Goal: Task Accomplishment & Management: Complete application form

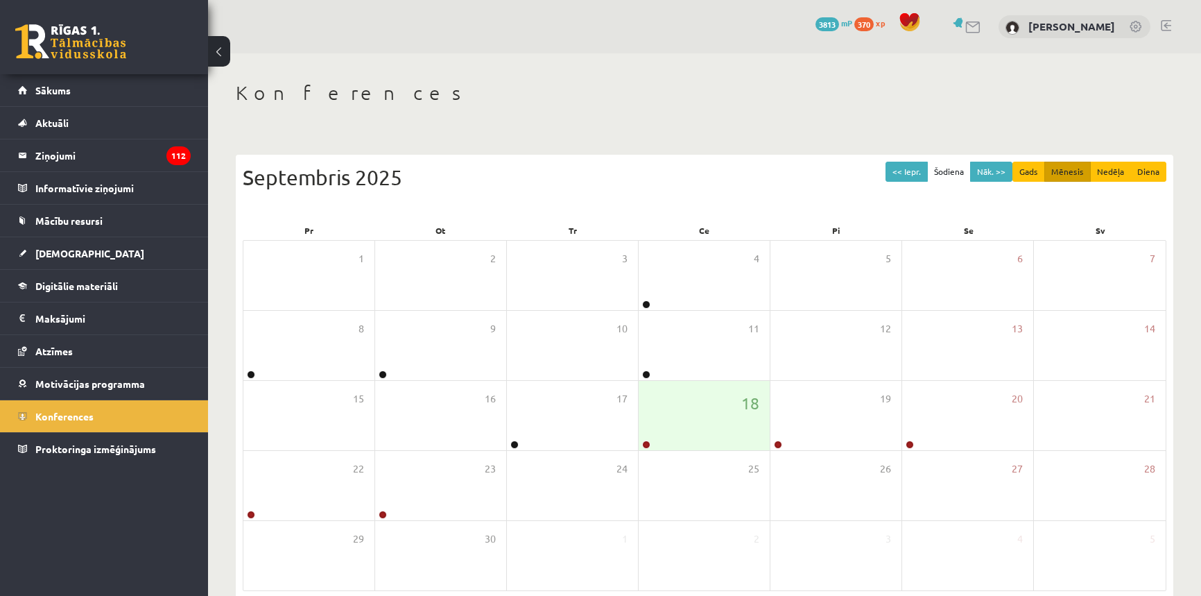
scroll to position [67, 0]
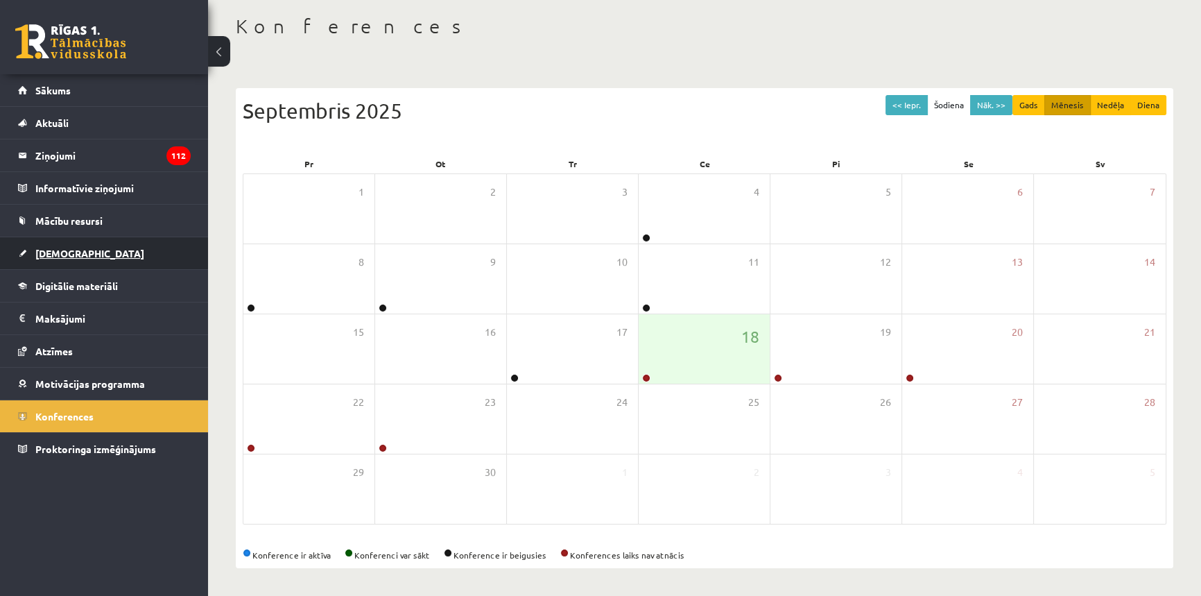
click at [72, 242] on link "[DEMOGRAPHIC_DATA]" at bounding box center [104, 253] width 173 height 32
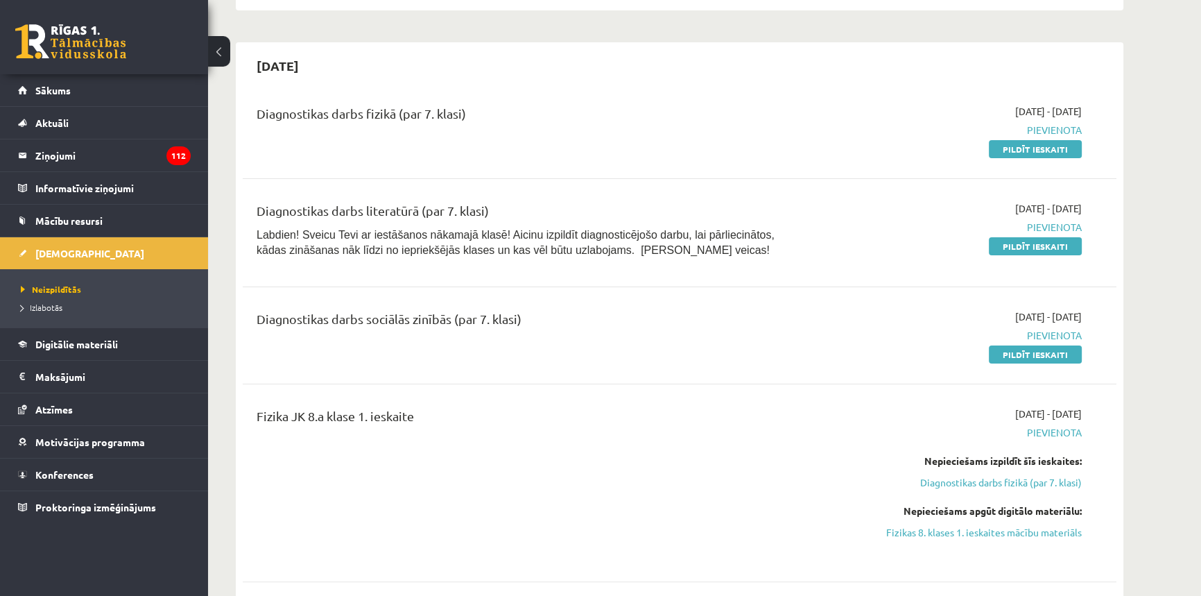
scroll to position [319, 0]
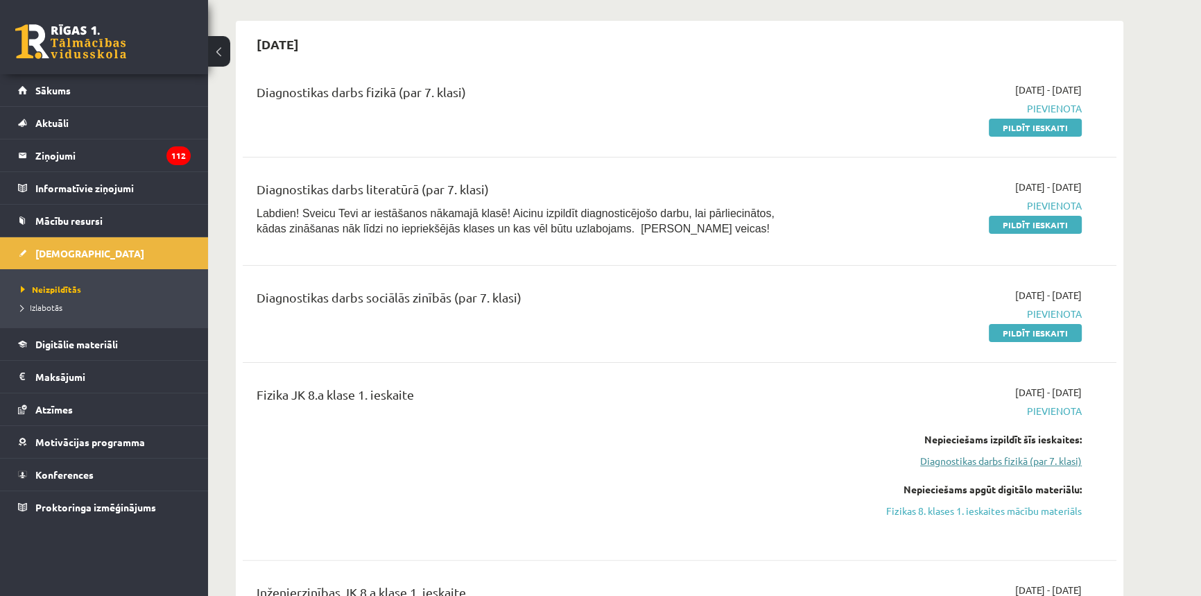
click at [1017, 462] on link "Diagnostikas darbs fizikā (par 7. klasi)" at bounding box center [950, 461] width 261 height 15
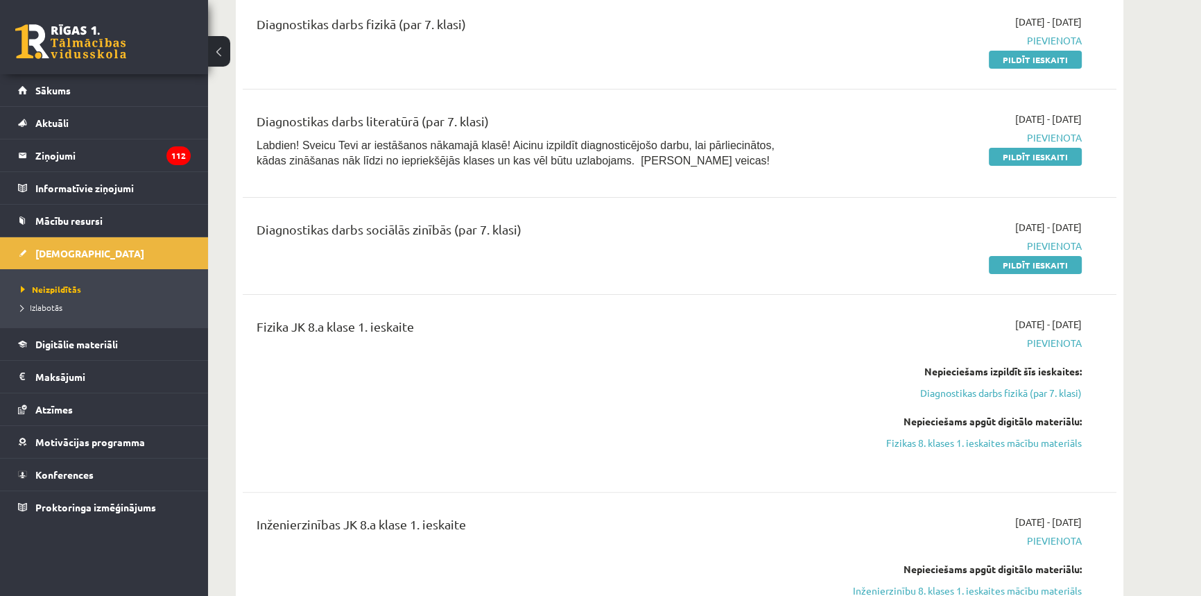
scroll to position [324, 0]
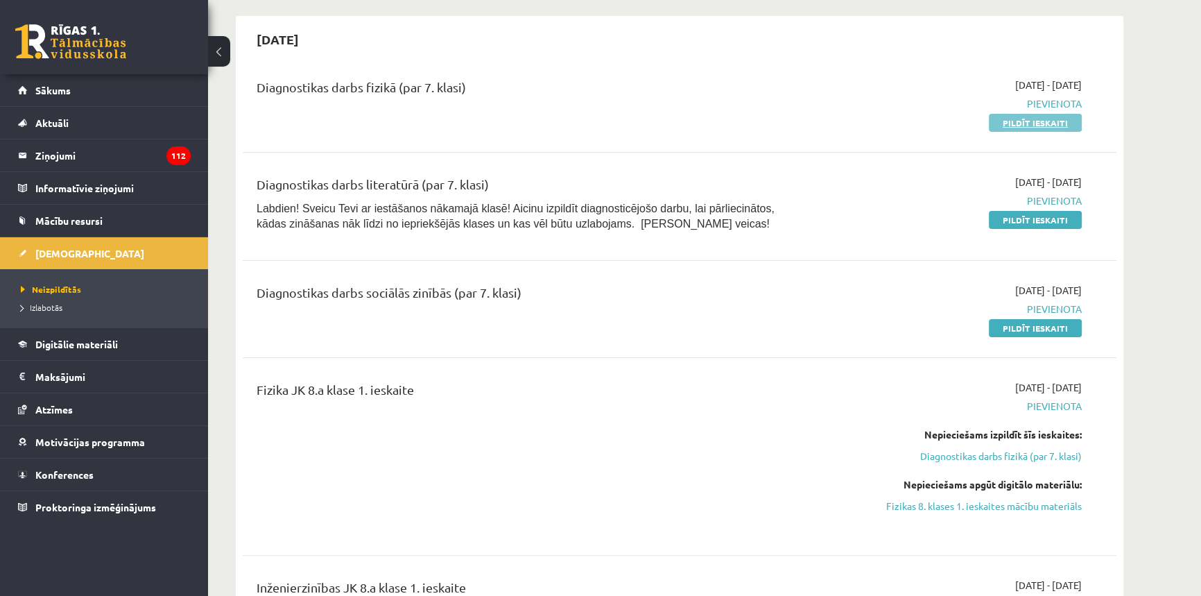
click at [1041, 120] on link "Pildīt ieskaiti" at bounding box center [1035, 123] width 93 height 18
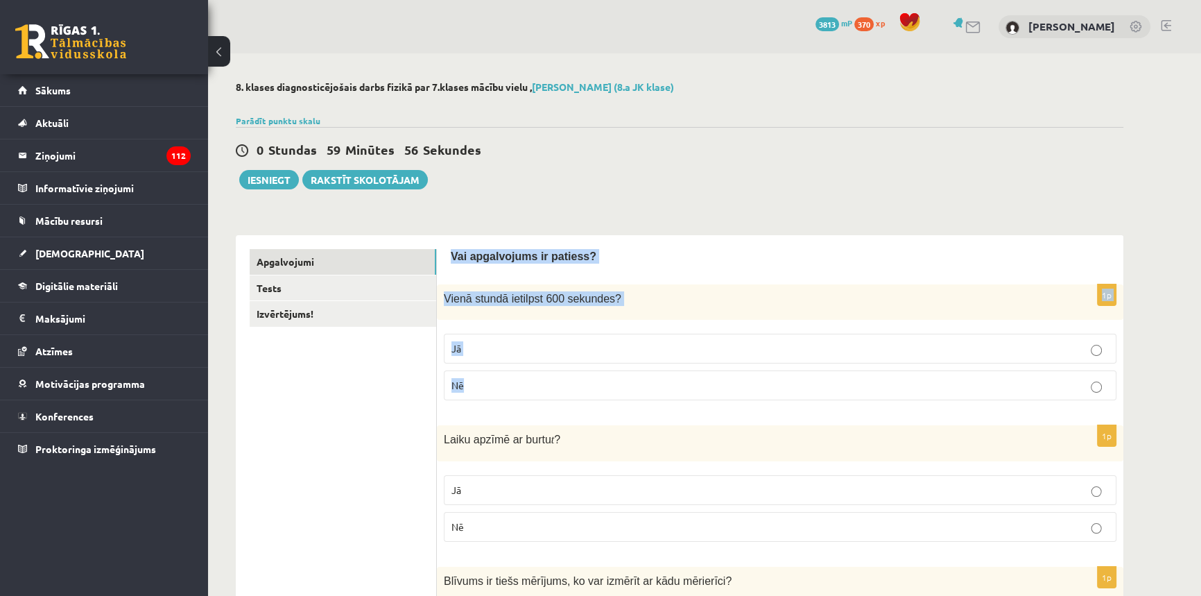
drag, startPoint x: 443, startPoint y: 247, endPoint x: 696, endPoint y: 374, distance: 283.1
click at [682, 304] on p "Vienā stundā ietilpst 600 sekundes ?" at bounding box center [745, 298] width 603 height 15
click at [520, 380] on p "Nē" at bounding box center [779, 385] width 657 height 15
click at [519, 519] on p "Nē" at bounding box center [779, 526] width 657 height 15
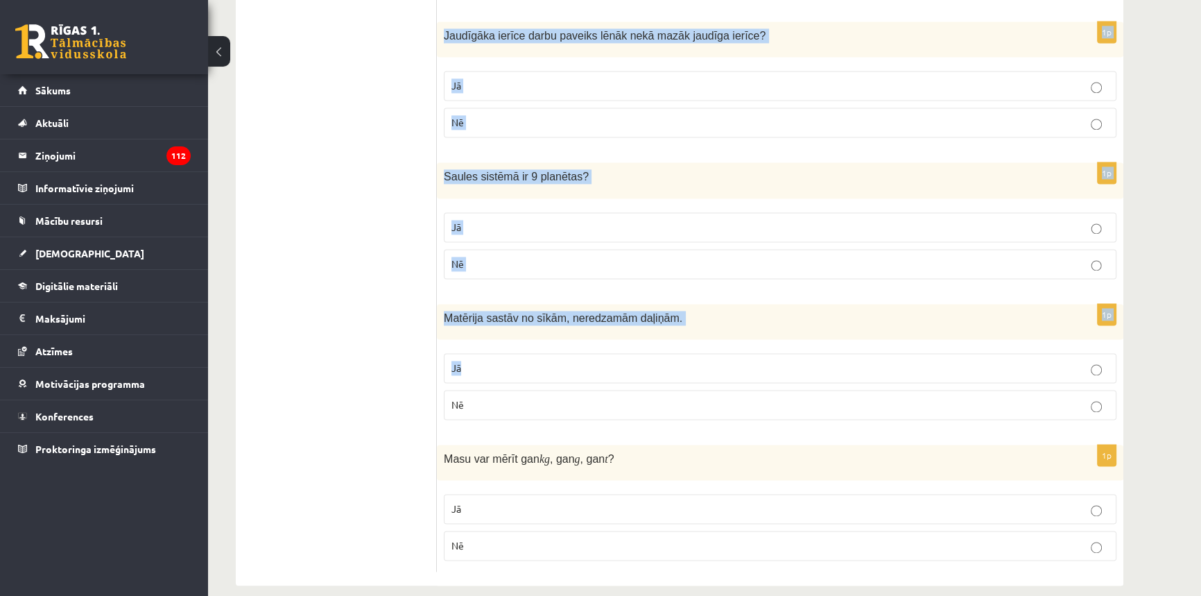
scroll to position [2530, 0]
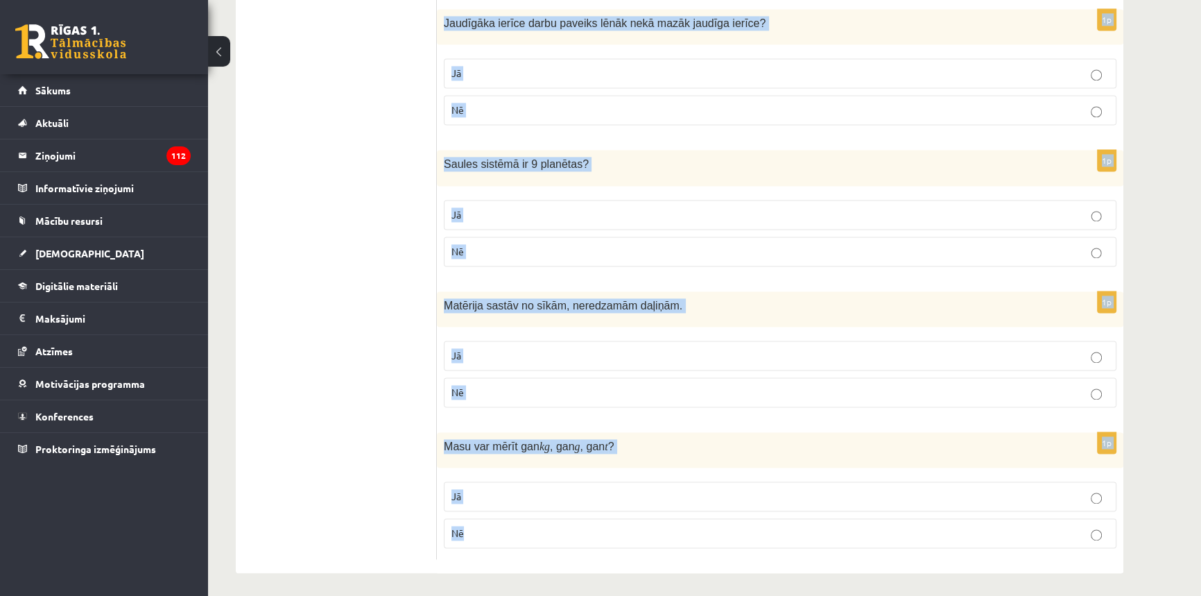
drag, startPoint x: 446, startPoint y: 62, endPoint x: 698, endPoint y: 524, distance: 525.4
copy form "Lor ipsumdolors am consect? 4a Elits doeius temporin 908 utlabore ? Et Do 5m Al…"
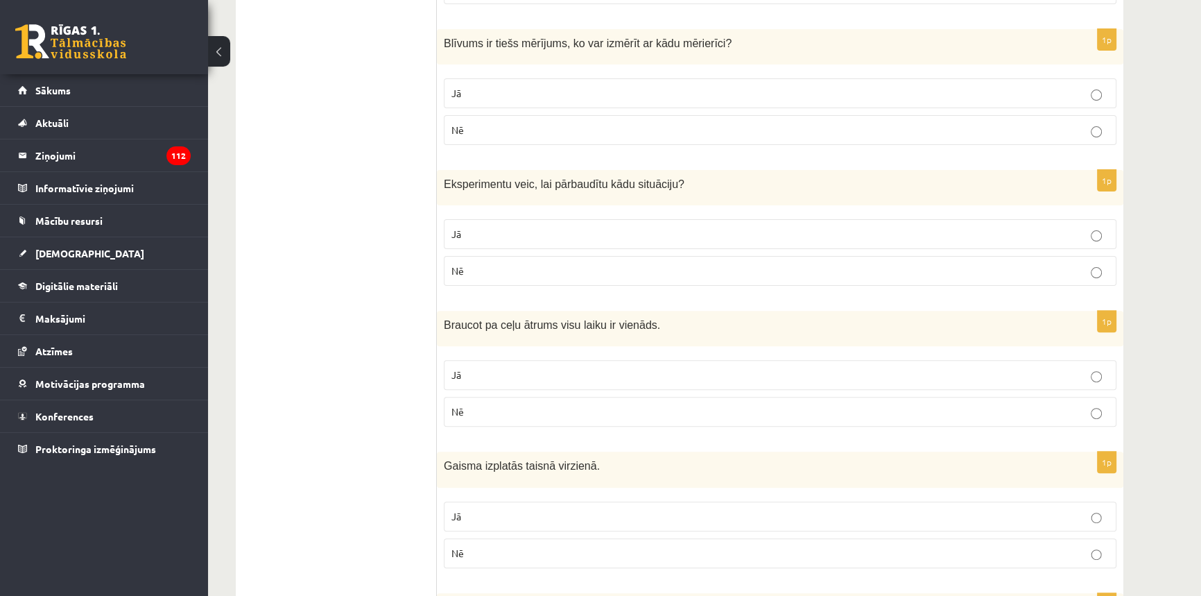
scroll to position [0, 0]
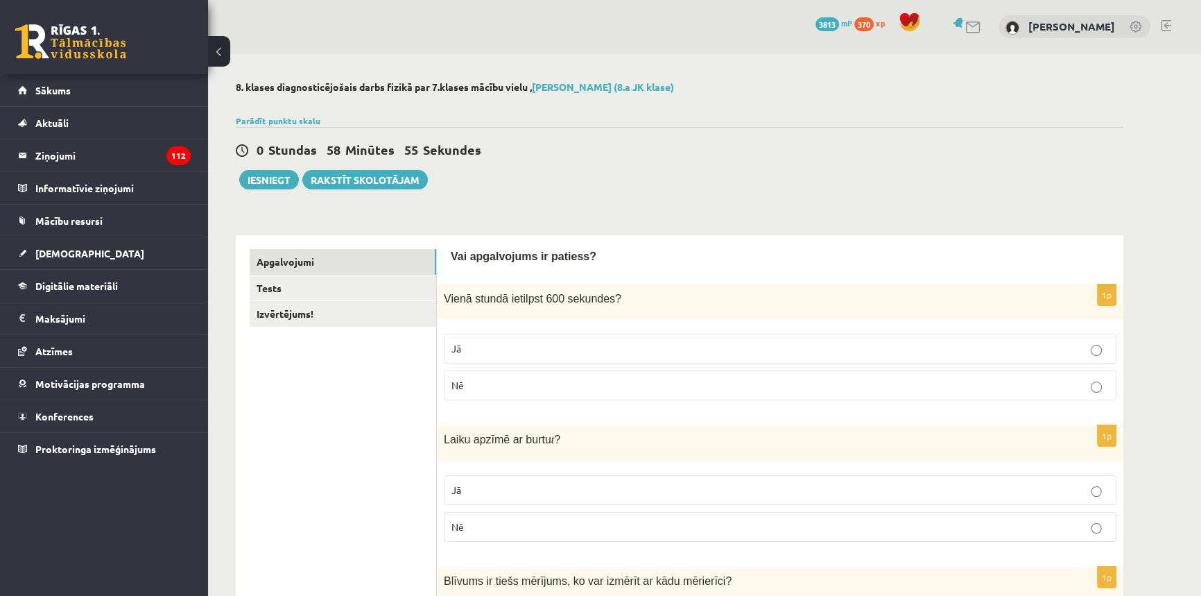
click at [521, 466] on div "1p Laiku apzīmē ar burtu t ? Jā Nē" at bounding box center [780, 488] width 687 height 127
click at [532, 491] on p "Jā" at bounding box center [779, 490] width 657 height 15
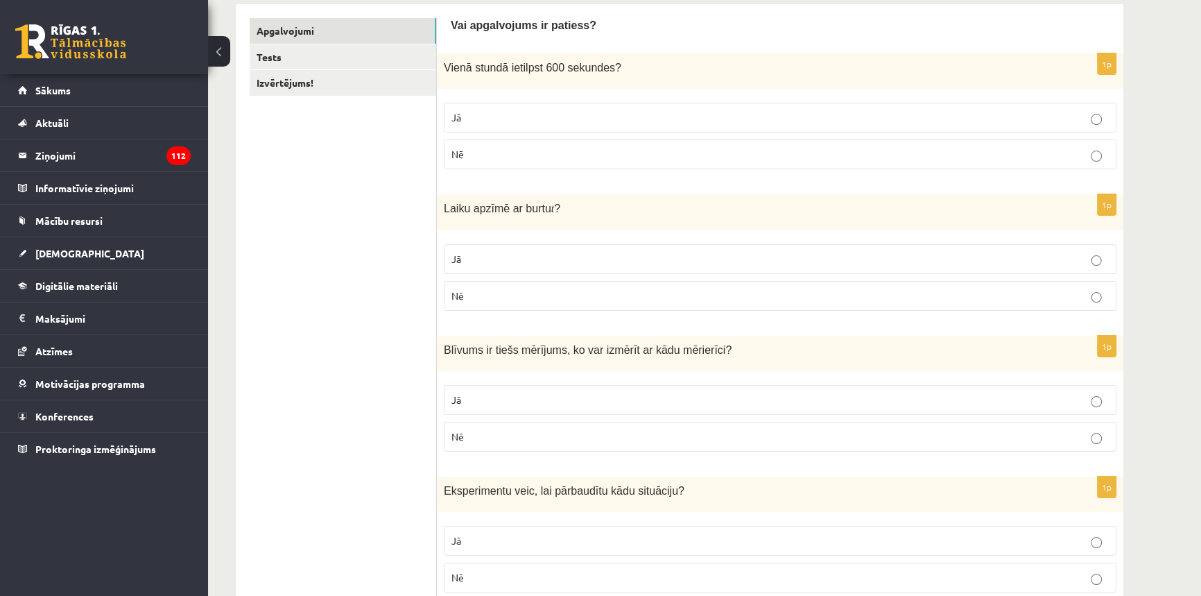
scroll to position [252, 0]
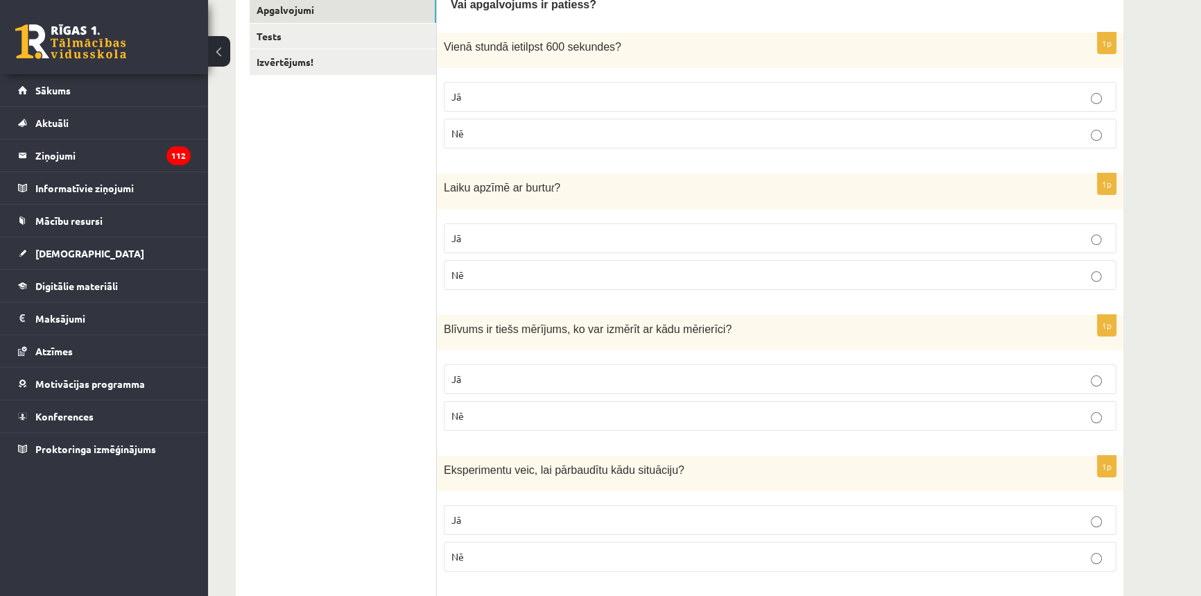
click at [521, 415] on p "Nē" at bounding box center [779, 415] width 657 height 15
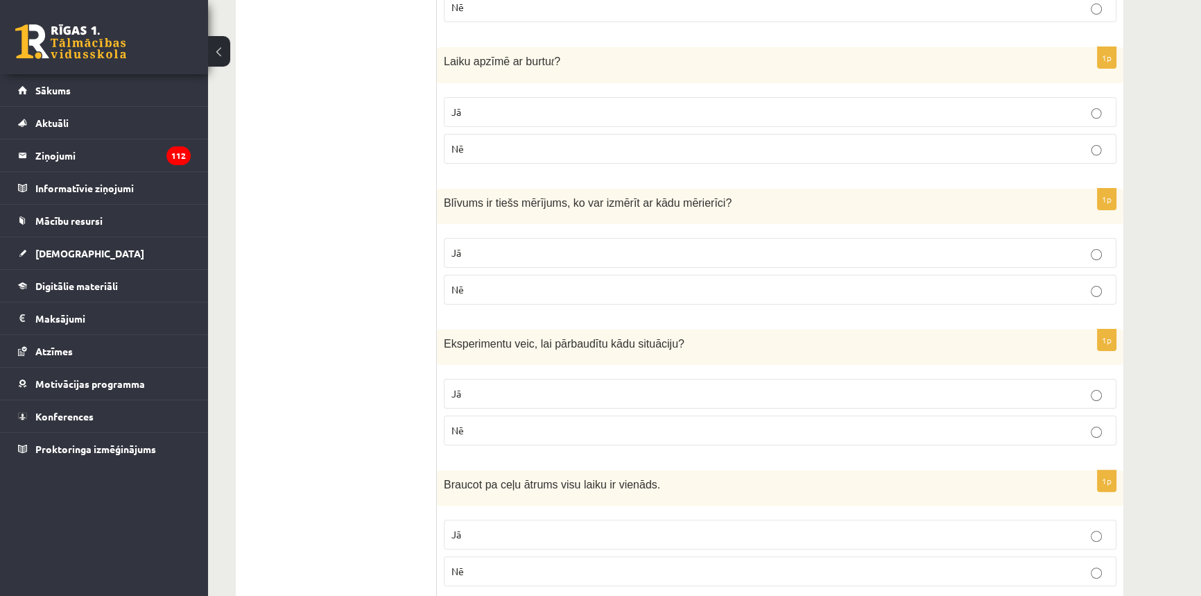
click at [481, 397] on p "Jā" at bounding box center [779, 393] width 657 height 15
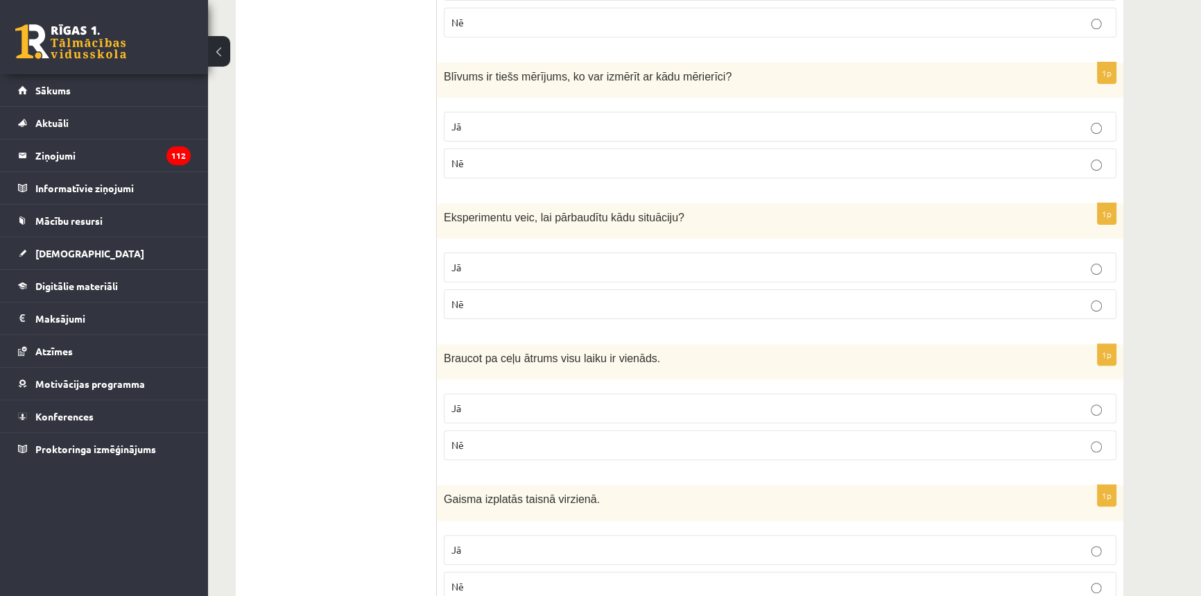
click at [486, 442] on p "Nē" at bounding box center [779, 445] width 657 height 15
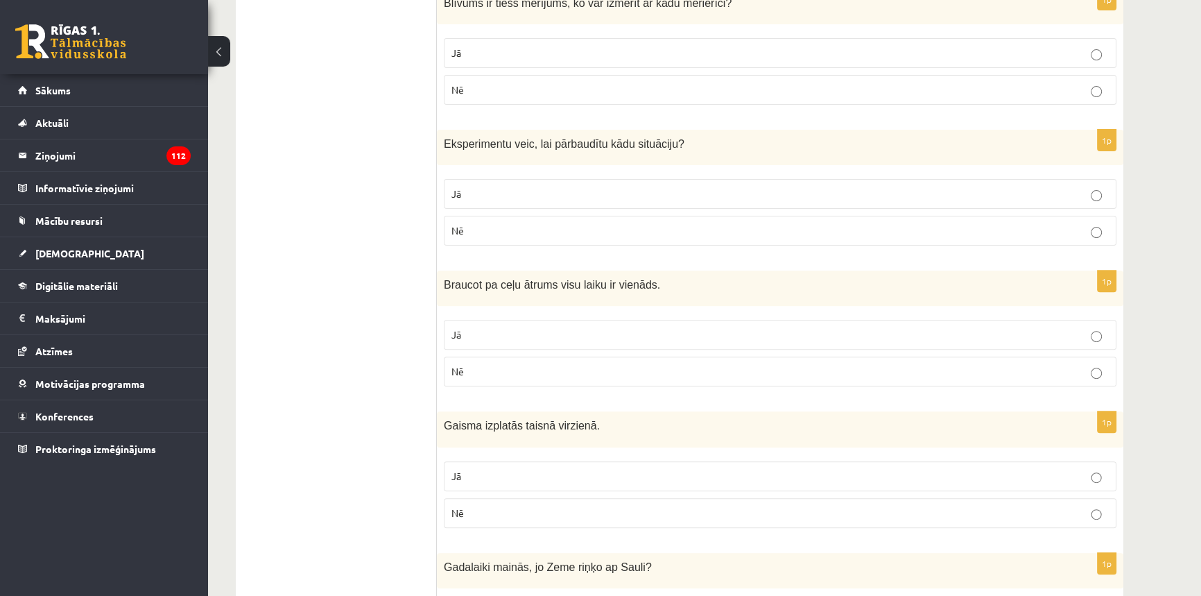
scroll to position [693, 0]
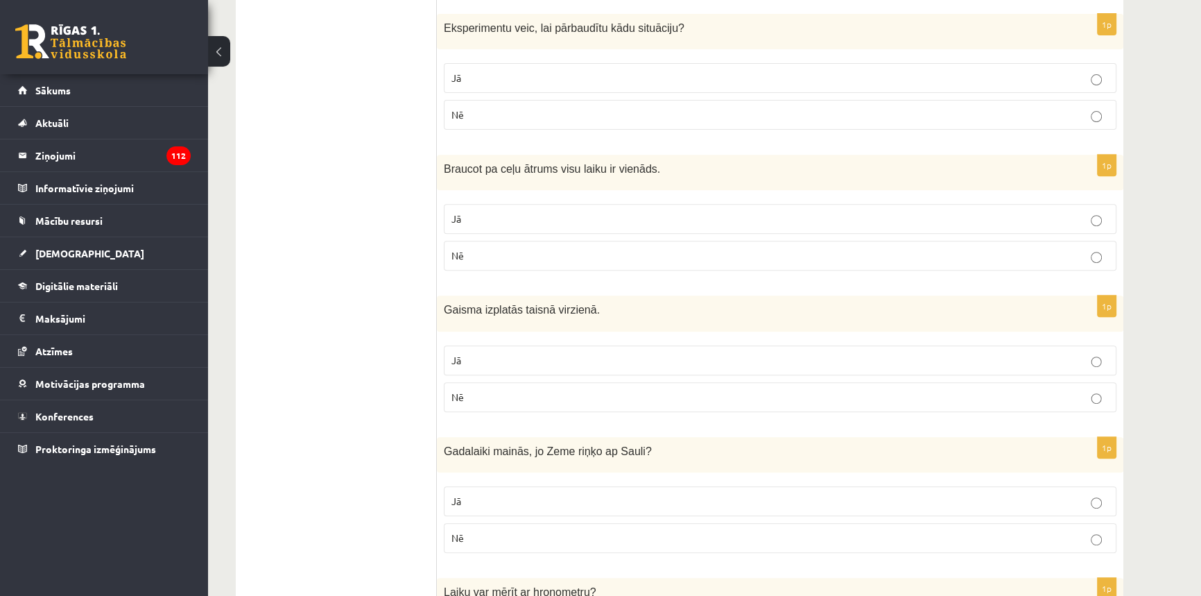
click at [491, 357] on p "Jā" at bounding box center [779, 360] width 657 height 15
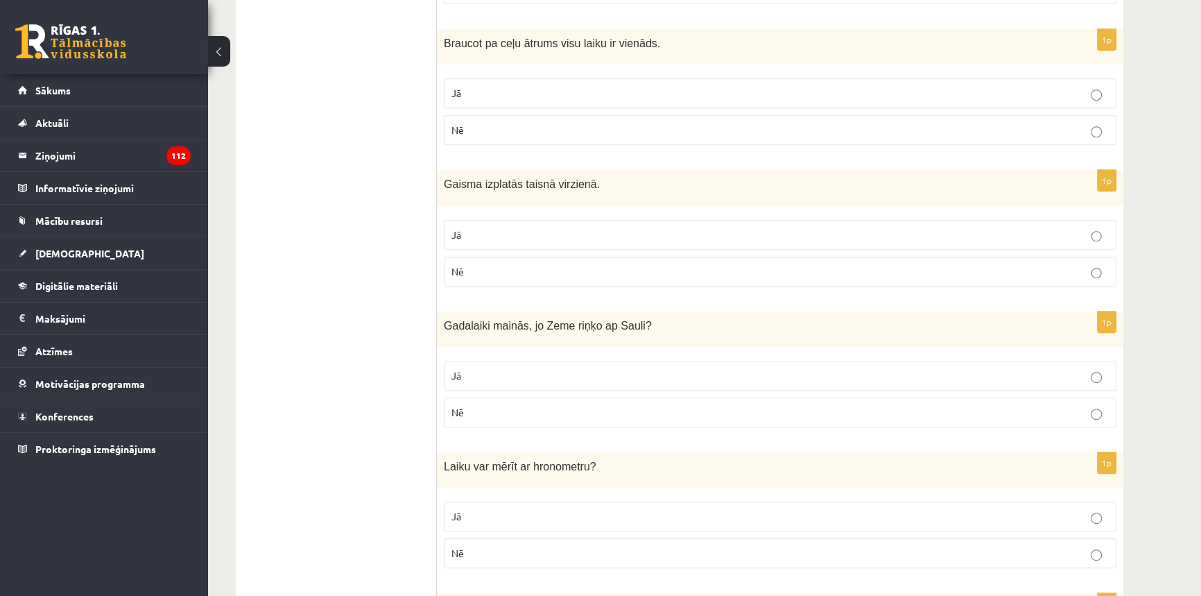
click at [476, 379] on p "Jā" at bounding box center [779, 375] width 657 height 15
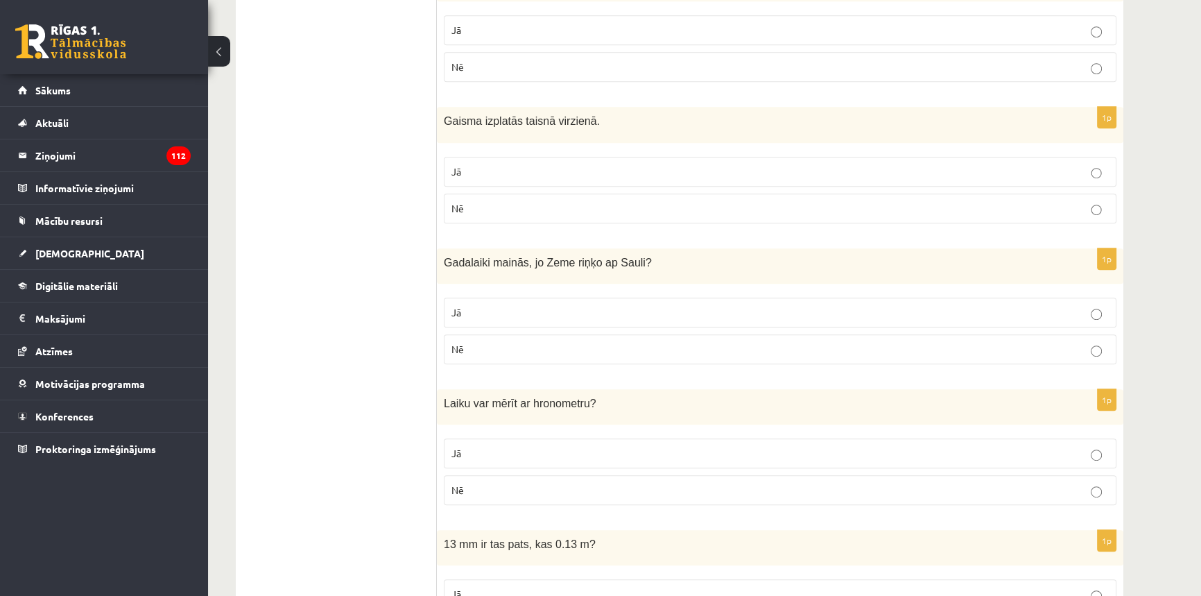
click at [469, 447] on p "Jā" at bounding box center [779, 453] width 657 height 15
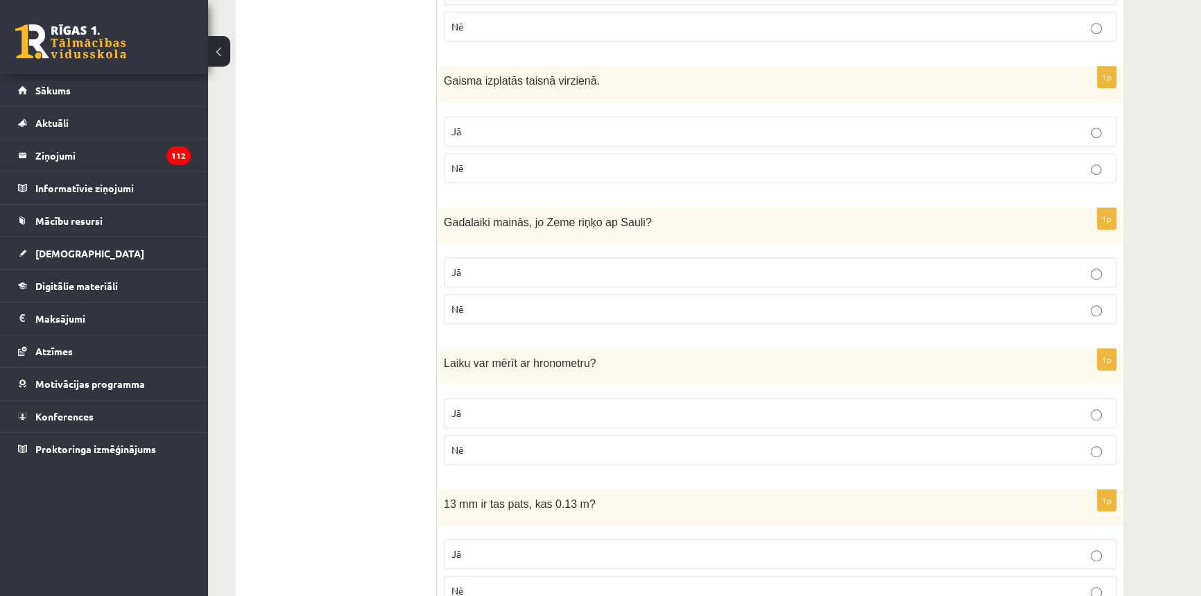
scroll to position [945, 0]
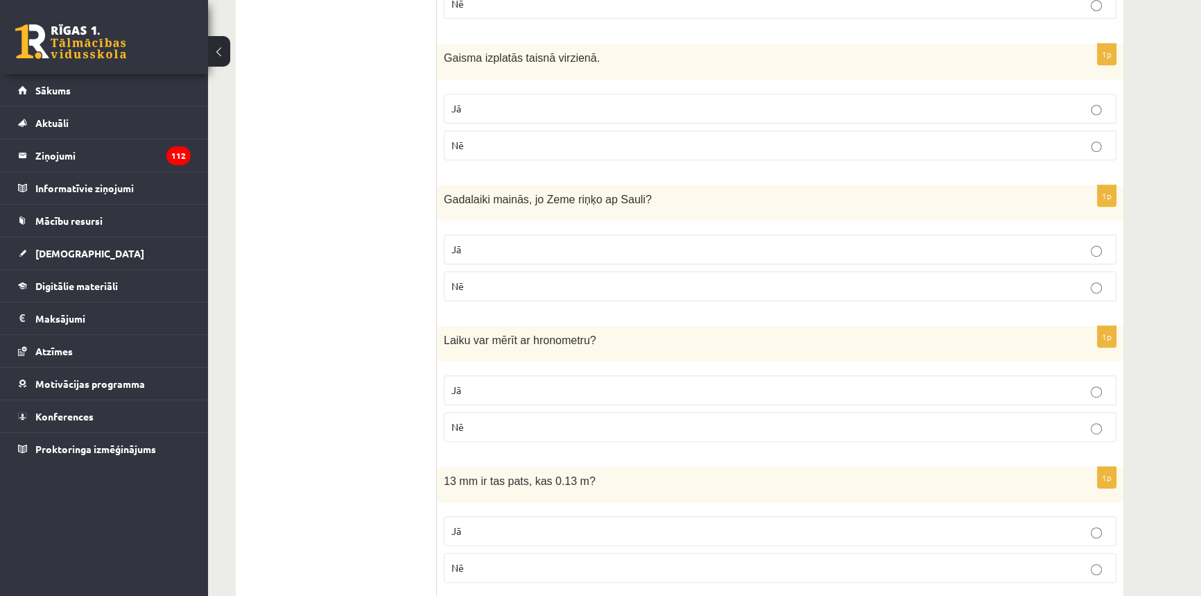
click at [496, 577] on label "Nē" at bounding box center [780, 568] width 673 height 30
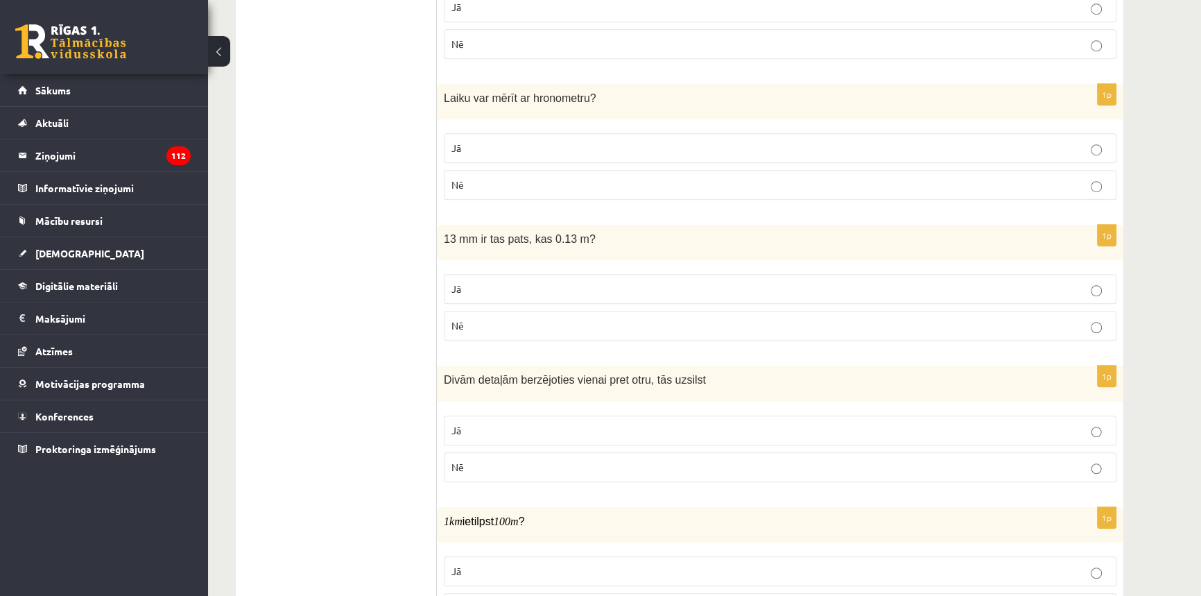
scroll to position [1261, 0]
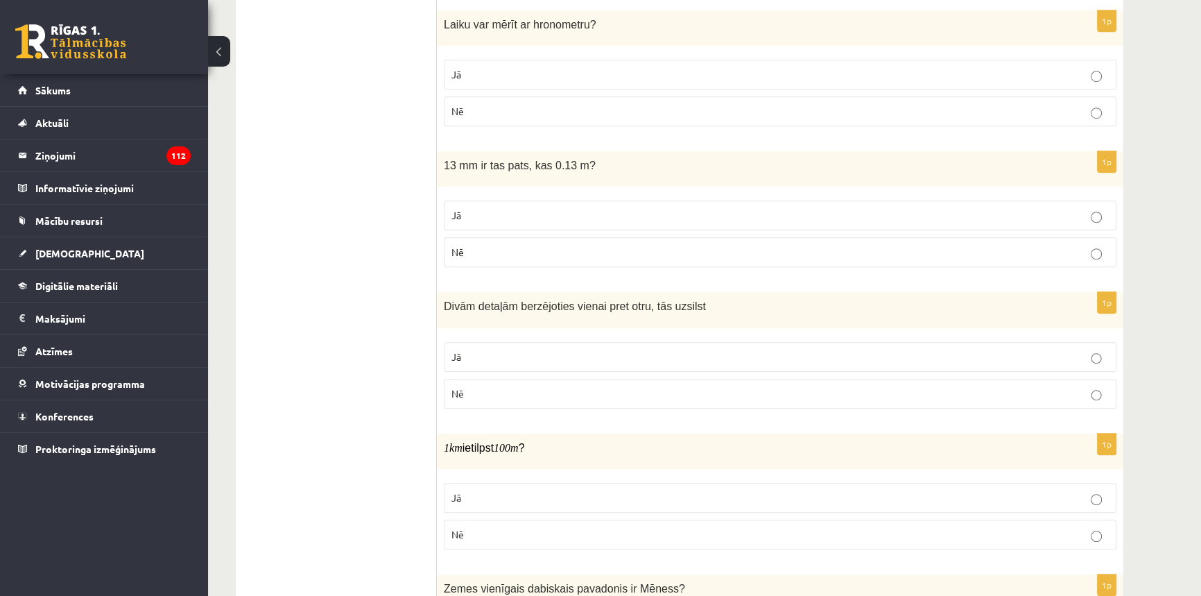
click at [515, 349] on p "Jā" at bounding box center [779, 356] width 657 height 15
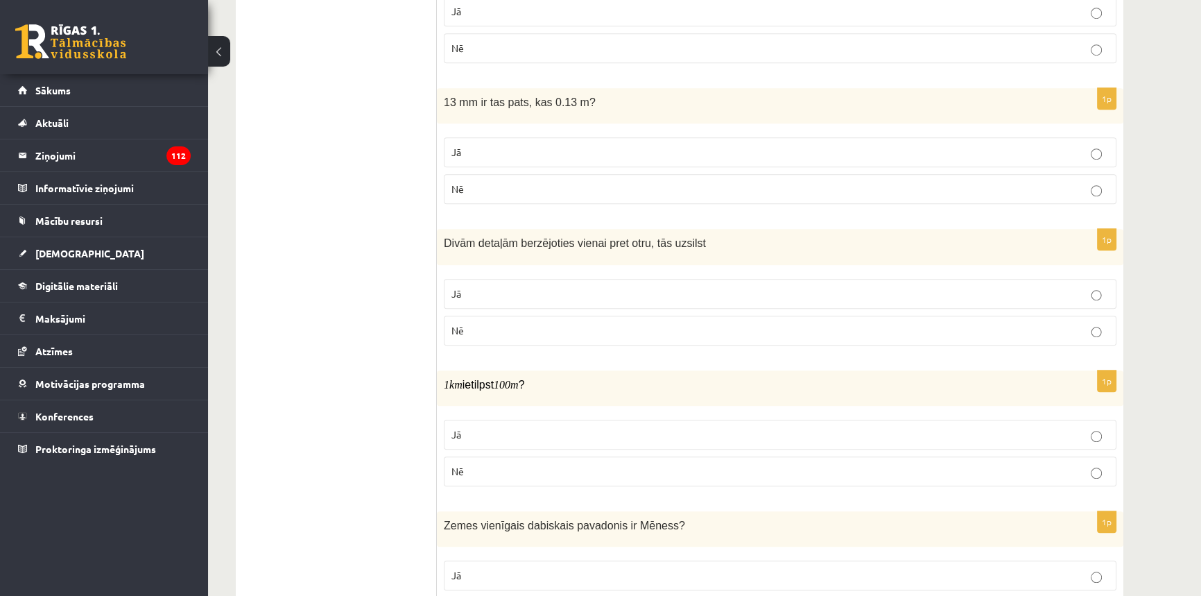
click at [484, 466] on p "Nē" at bounding box center [779, 471] width 657 height 15
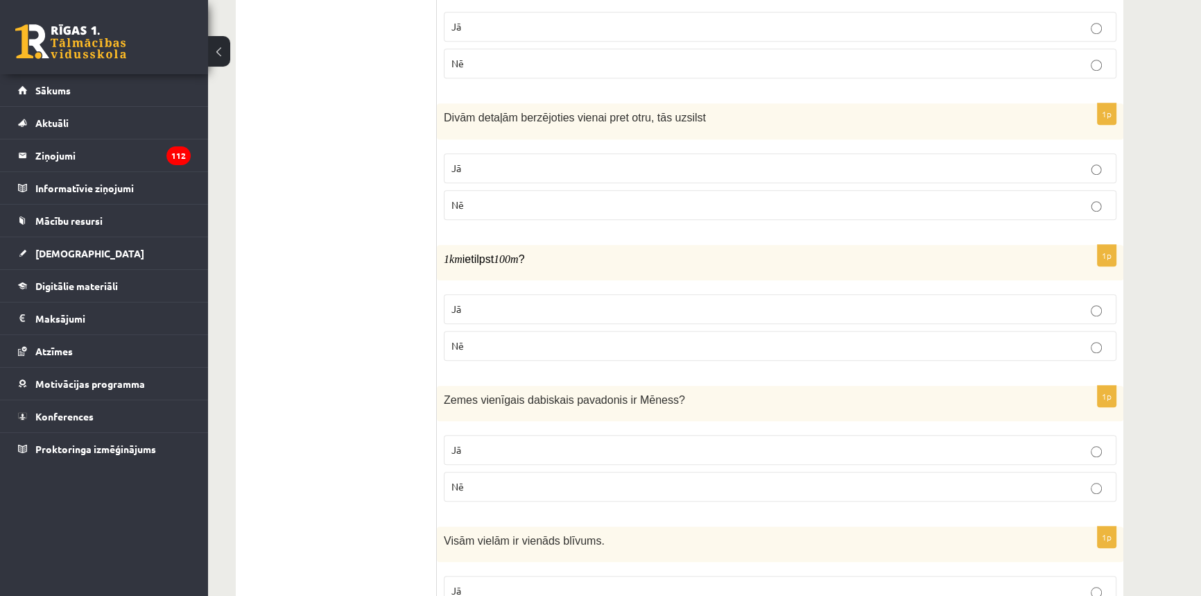
click at [478, 456] on label "Jā" at bounding box center [780, 450] width 673 height 30
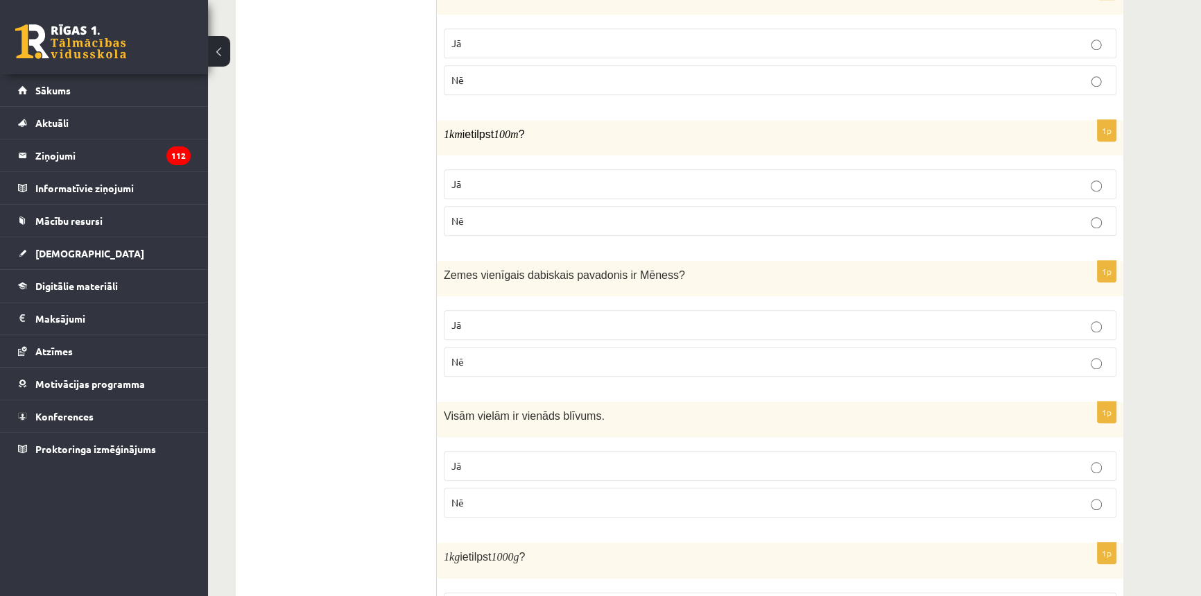
scroll to position [1575, 0]
click at [492, 507] on label "Nē" at bounding box center [780, 501] width 673 height 30
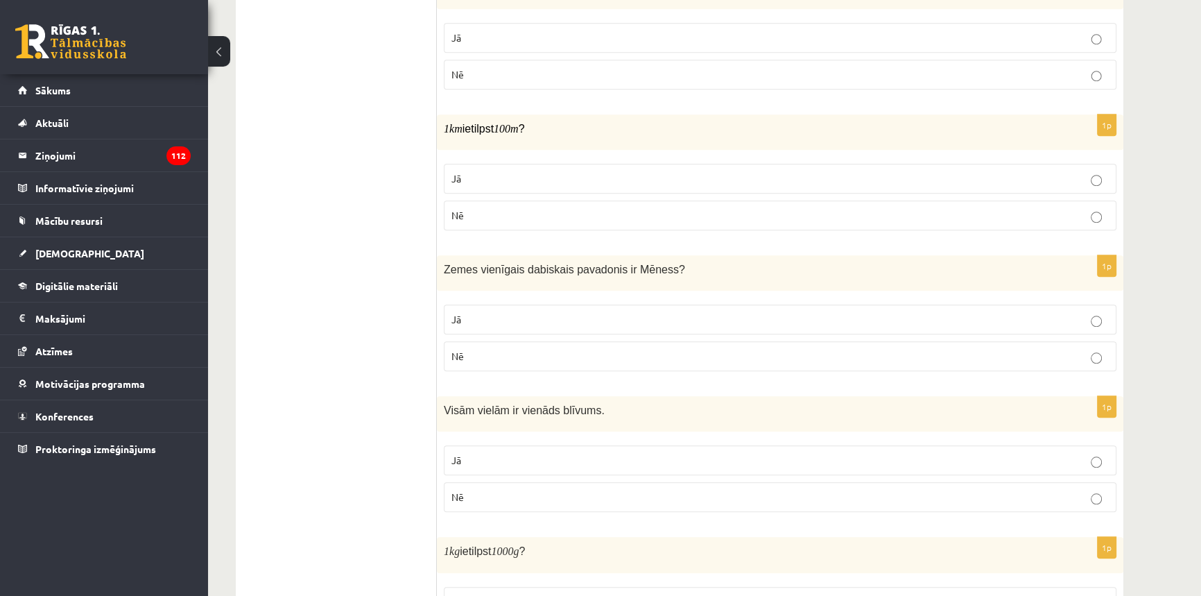
scroll to position [1891, 0]
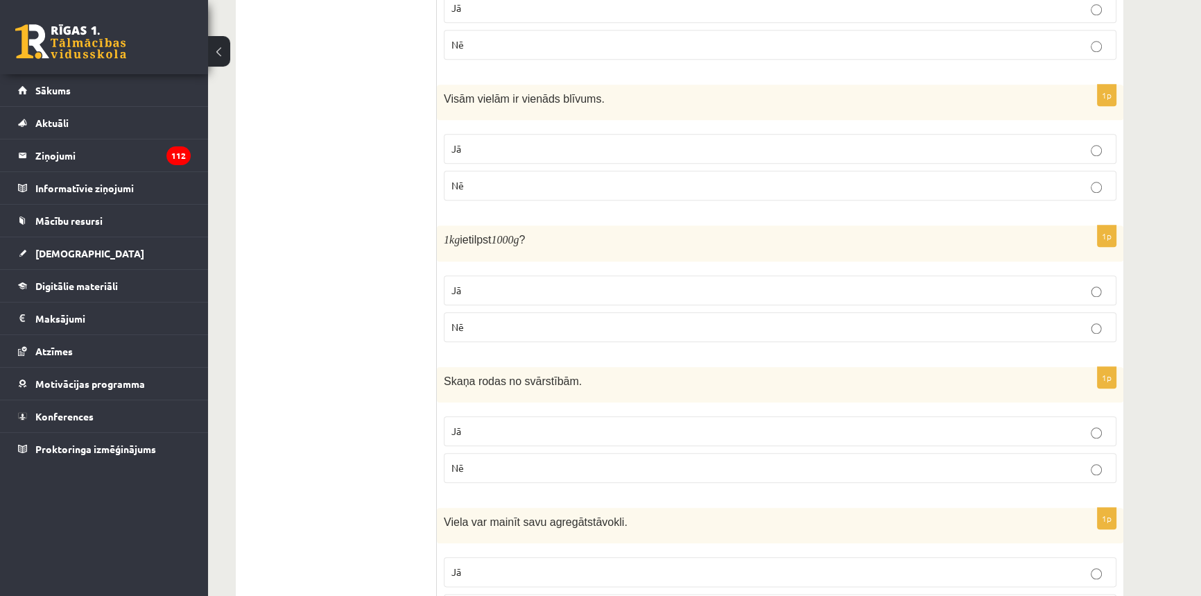
click at [492, 291] on p "Jā" at bounding box center [779, 290] width 657 height 15
click at [476, 424] on p "Jā" at bounding box center [779, 431] width 657 height 15
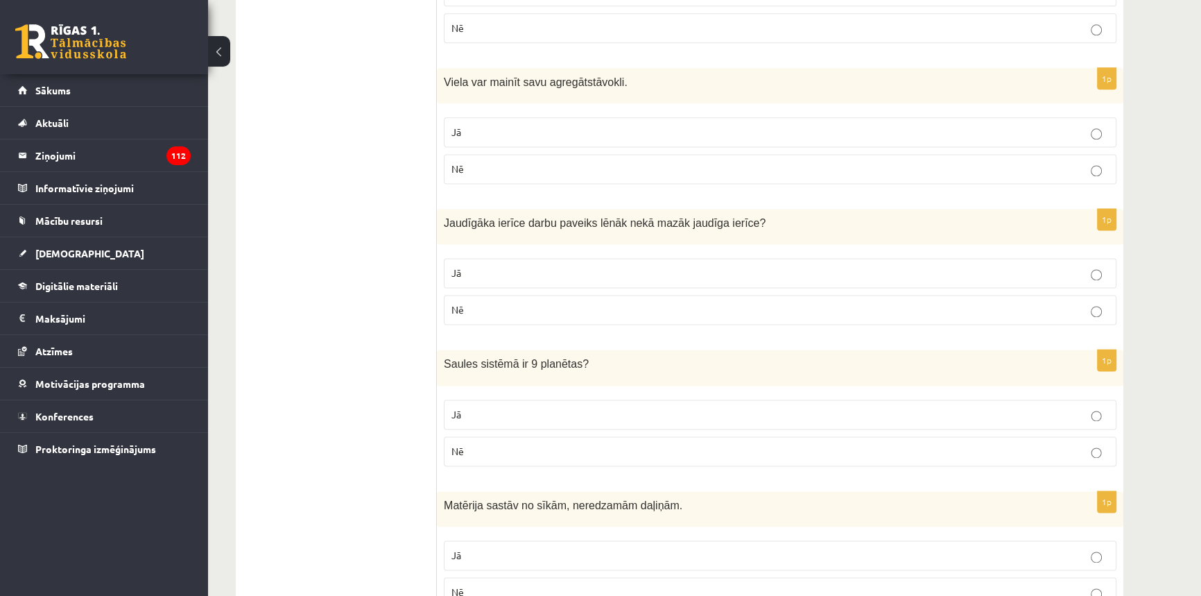
scroll to position [2332, 0]
click at [627, 128] on p "Jā" at bounding box center [779, 130] width 657 height 15
click at [553, 309] on p "Nē" at bounding box center [779, 308] width 657 height 15
click at [472, 444] on p "Nē" at bounding box center [779, 449] width 657 height 15
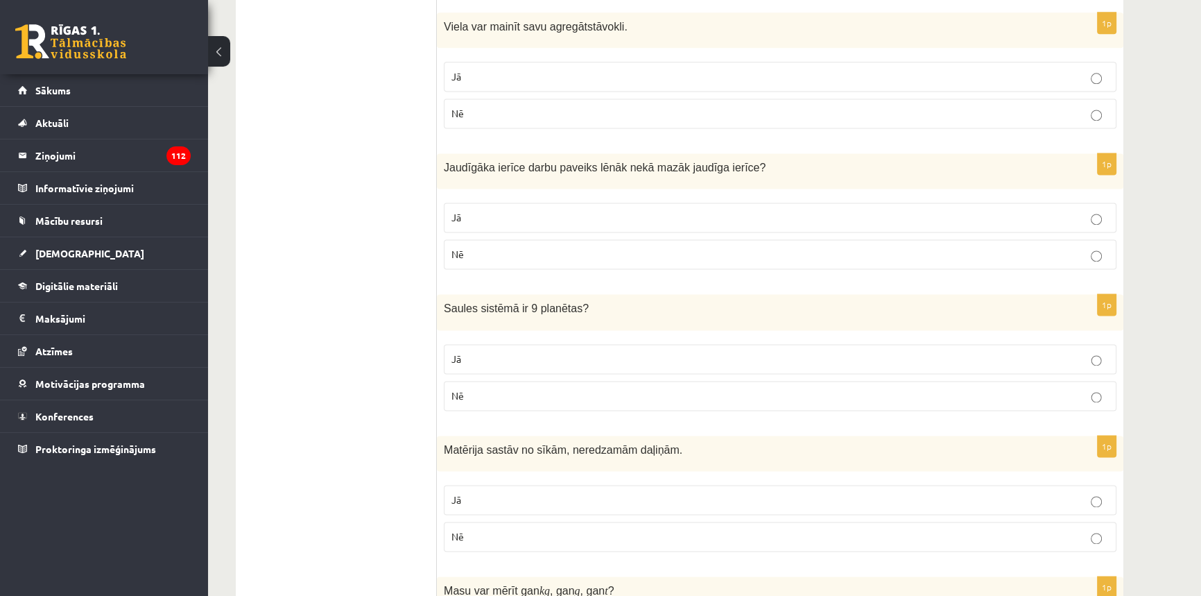
scroll to position [2521, 0]
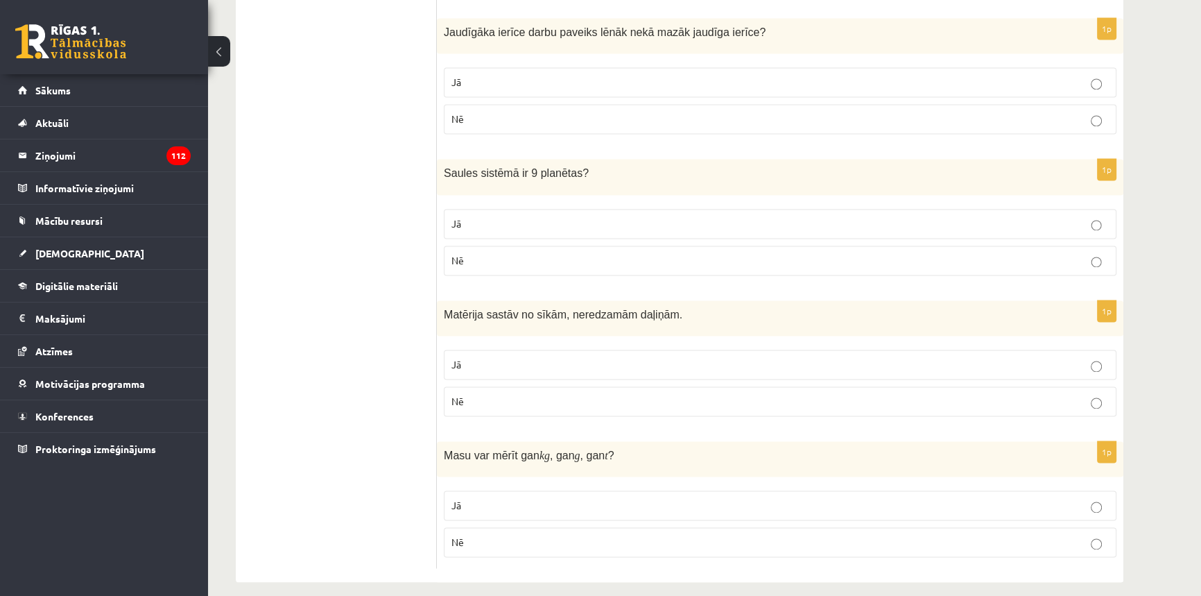
click at [463, 364] on p "Jā" at bounding box center [779, 364] width 657 height 15
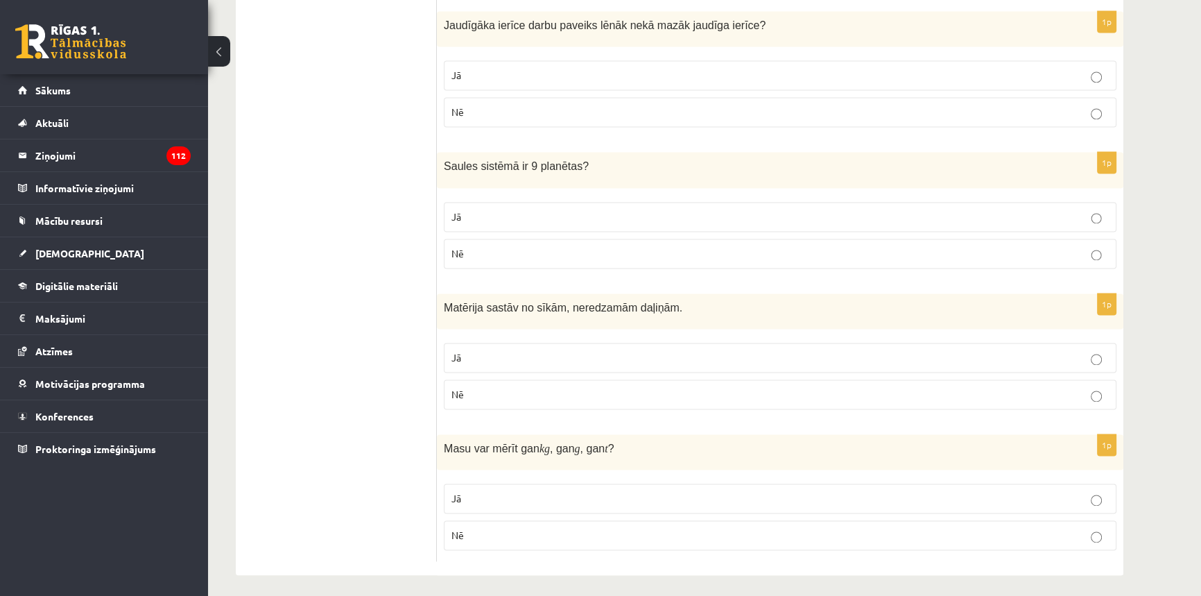
scroll to position [2530, 0]
click at [487, 499] on p "Jā" at bounding box center [779, 496] width 657 height 15
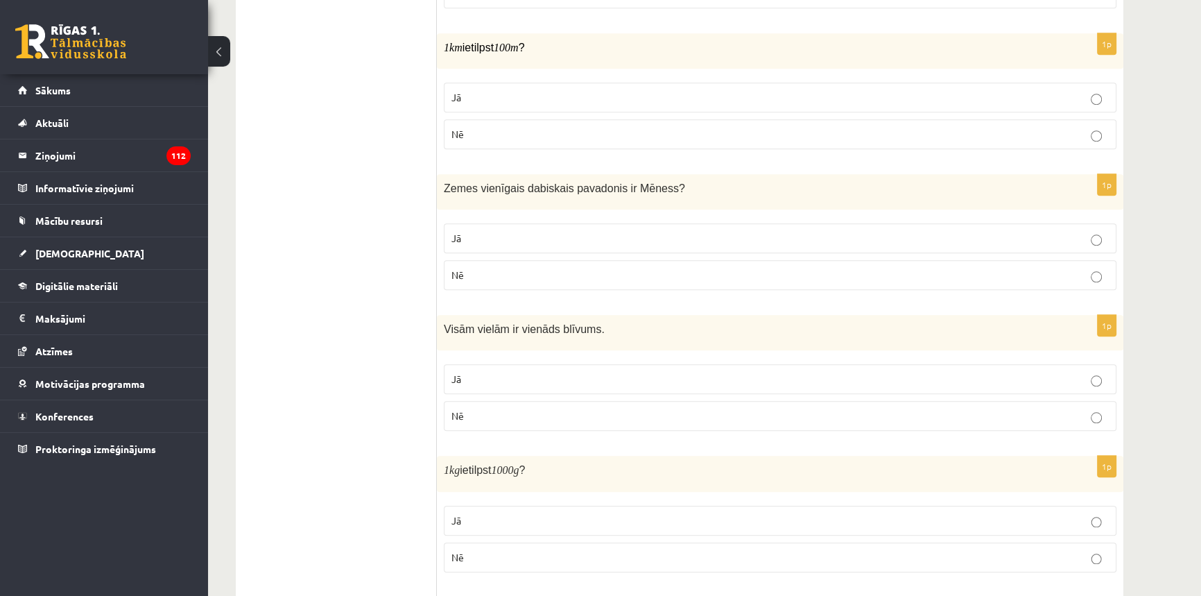
scroll to position [0, 0]
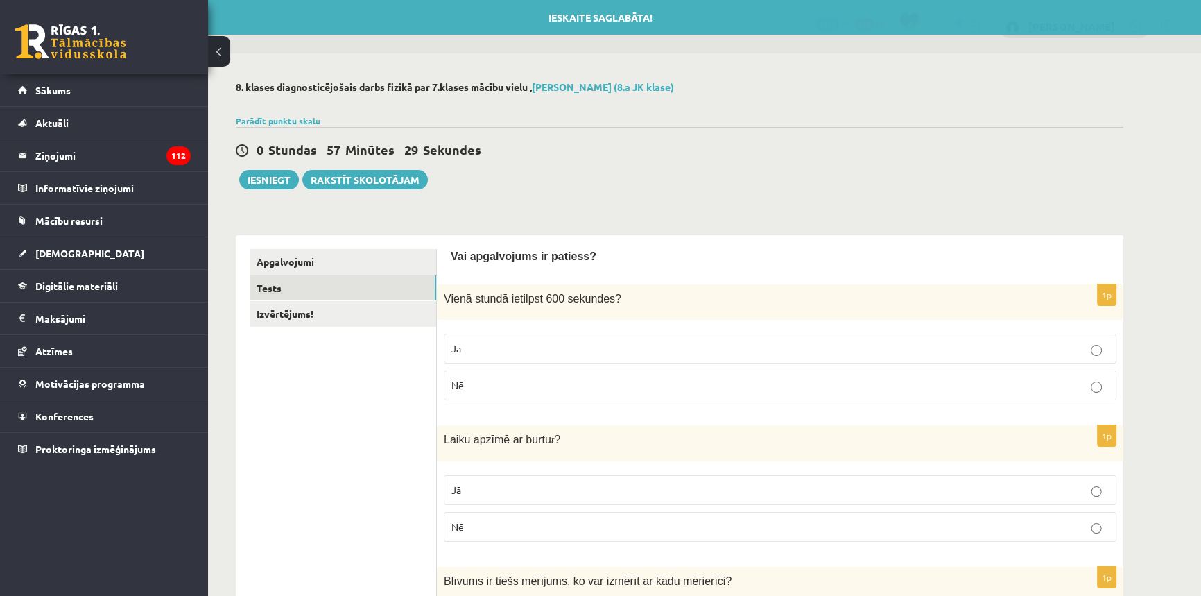
click at [309, 291] on link "Tests" at bounding box center [343, 288] width 187 height 26
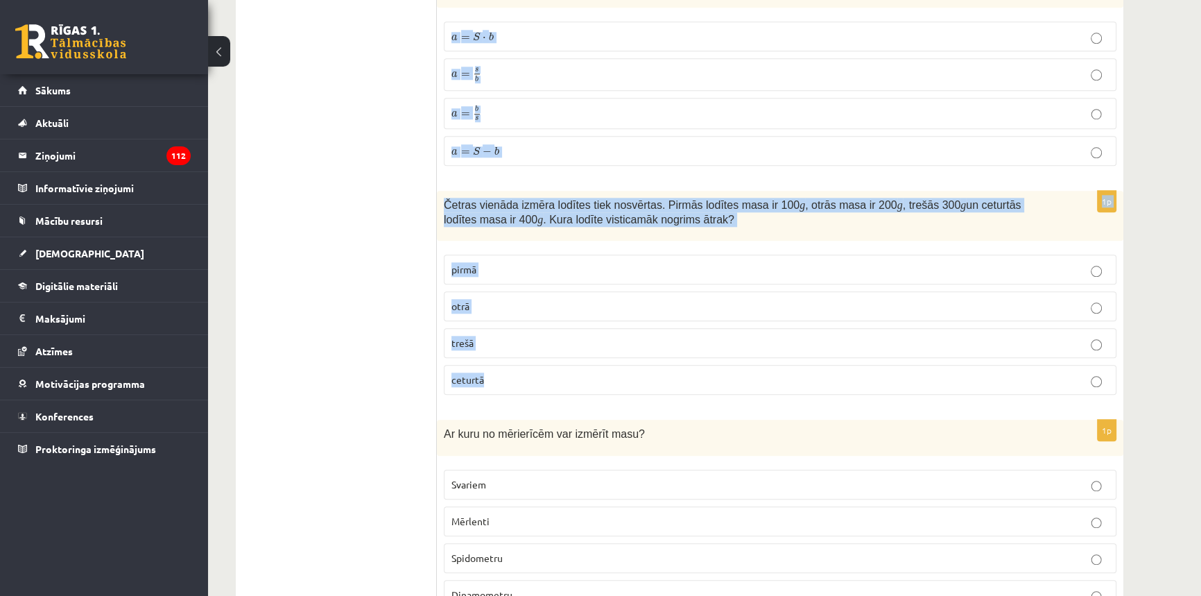
scroll to position [1888, 0]
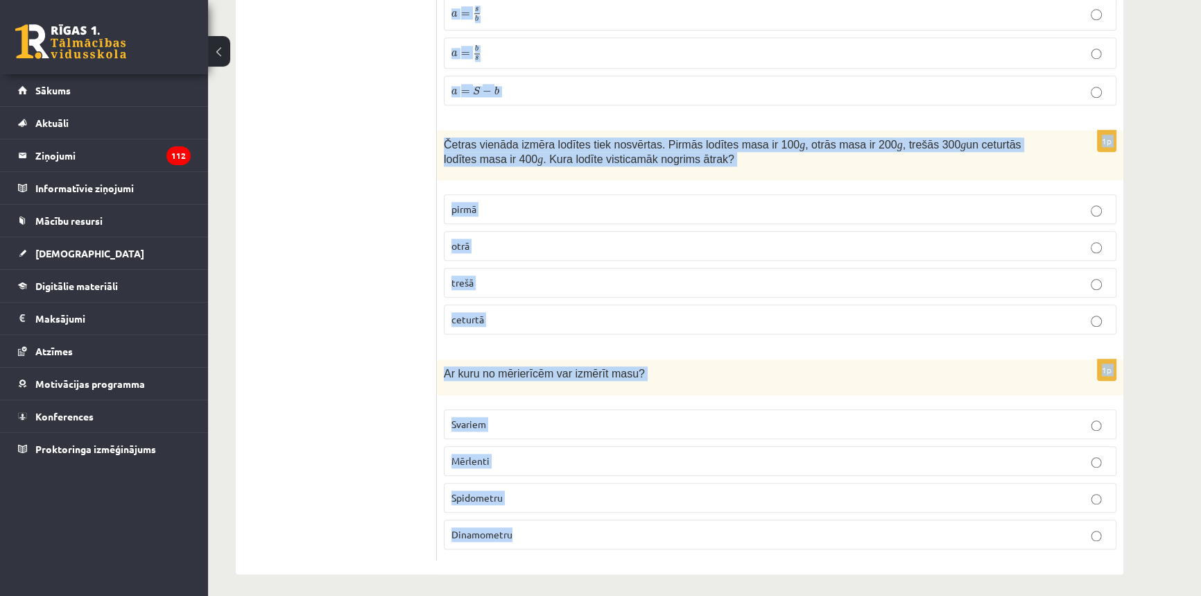
drag, startPoint x: 441, startPoint y: 269, endPoint x: 616, endPoint y: 527, distance: 312.0
copy form "Lore ip dolorsi am consec adipiscing? el se doe te 1i Utla et dolorema ali enim…"
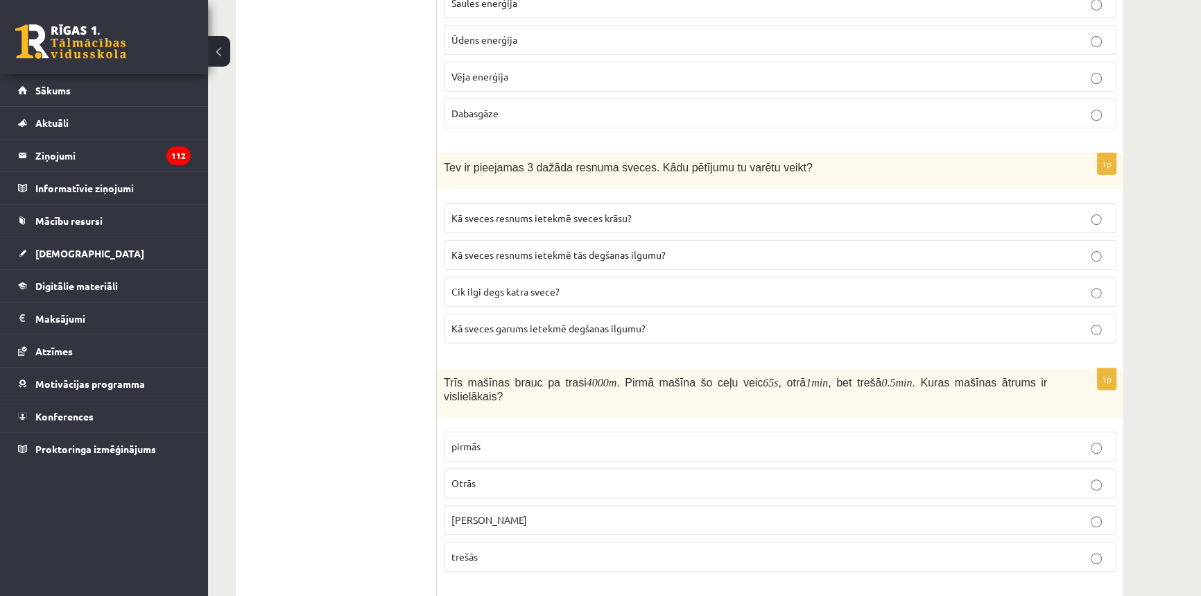
scroll to position [0, 0]
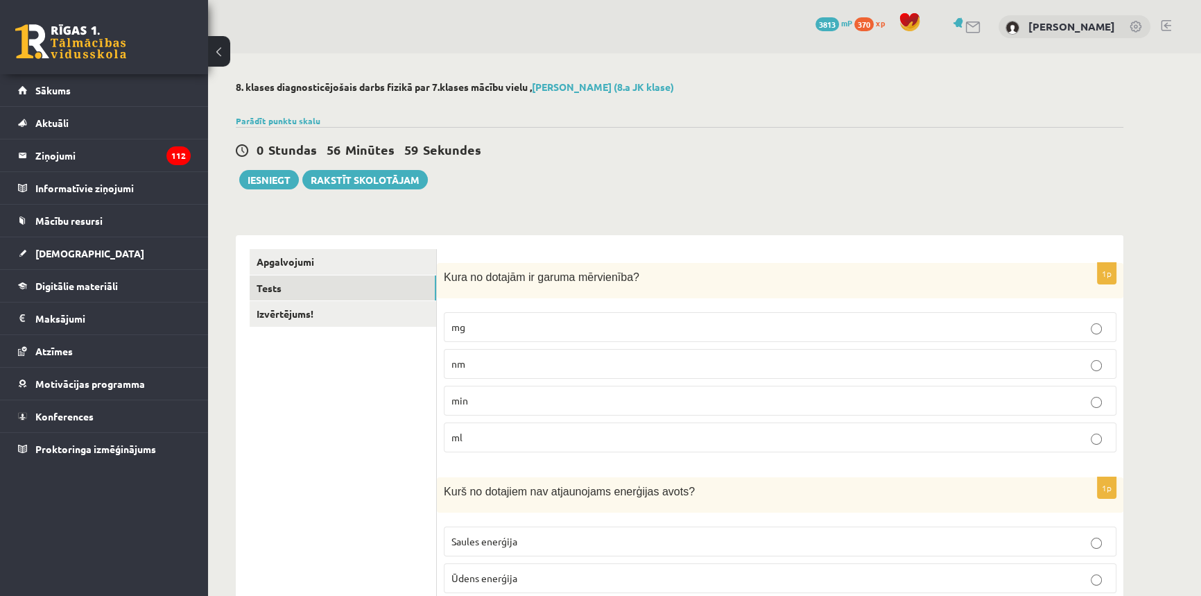
click at [474, 370] on label "nm" at bounding box center [780, 364] width 673 height 30
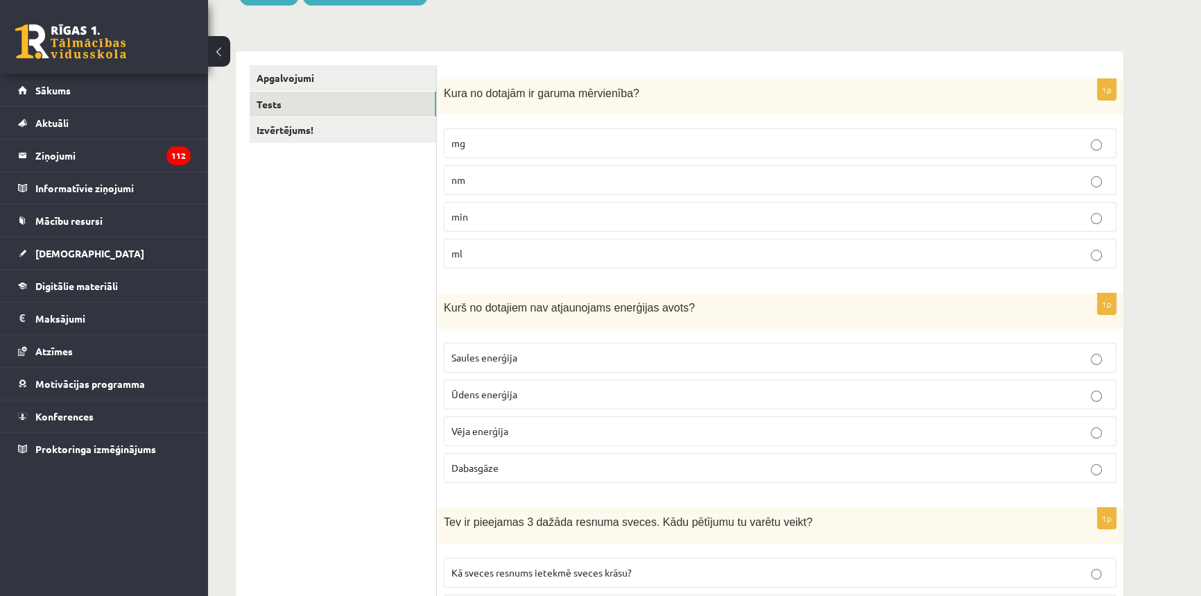
scroll to position [189, 0]
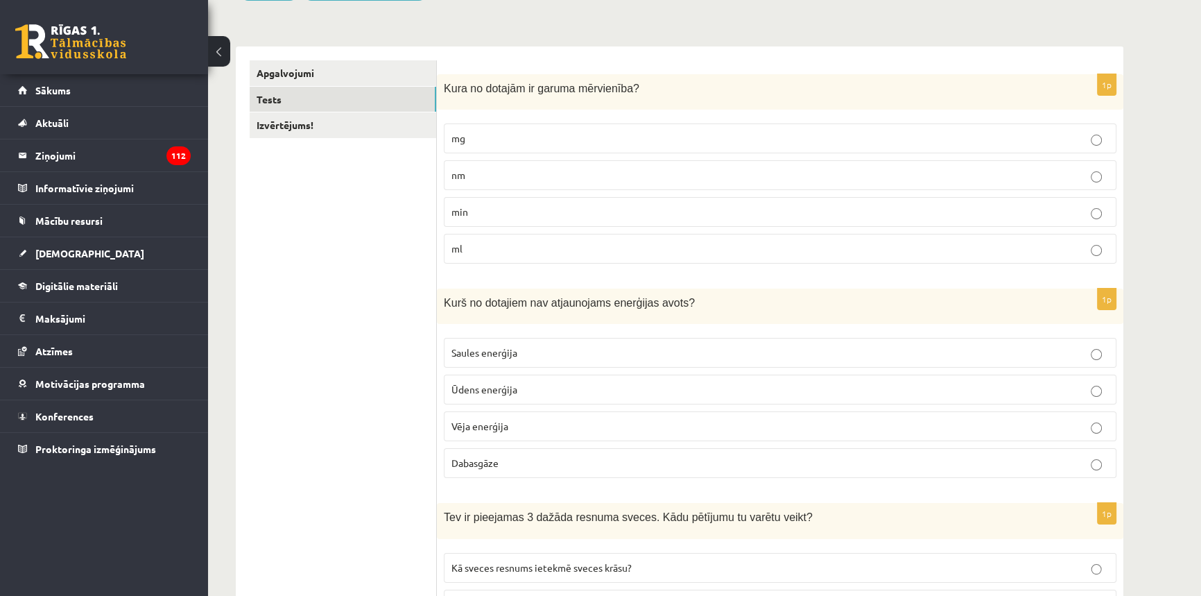
click at [523, 465] on p "Dabasgāze" at bounding box center [779, 463] width 657 height 15
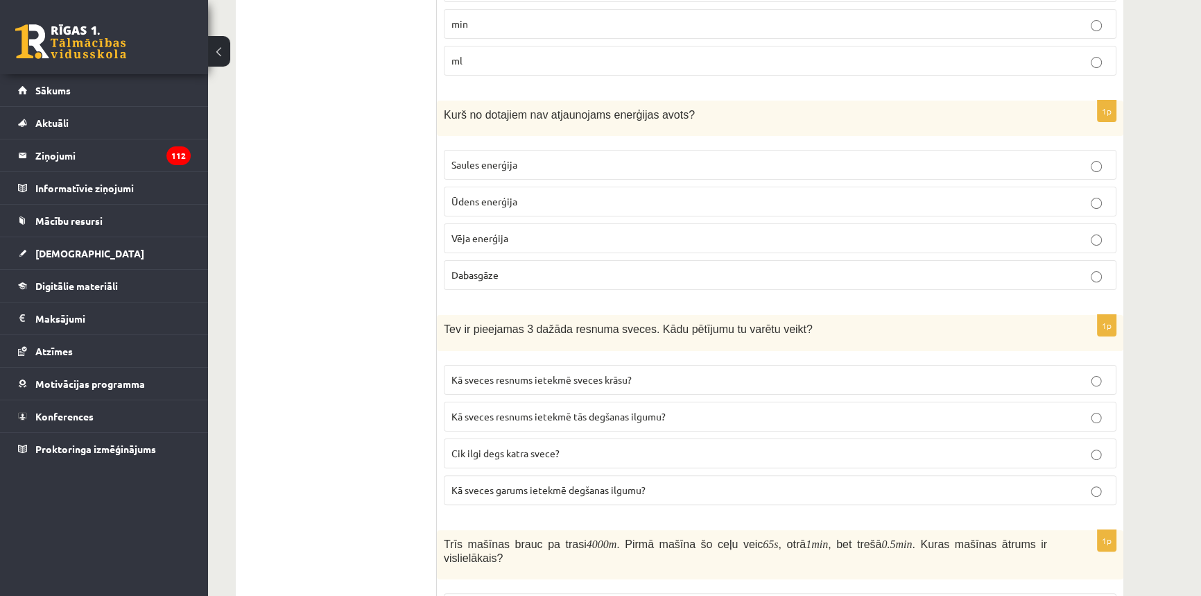
scroll to position [378, 0]
drag, startPoint x: 621, startPoint y: 430, endPoint x: 623, endPoint y: 412, distance: 18.1
click at [621, 429] on fieldset "Kā sveces resnums ietekmē sveces krāsu? Kā sveces resnums ietekmē tās degšanas …" at bounding box center [780, 431] width 673 height 151
click at [623, 412] on span "Kā sveces resnums ietekmē tās degšanas ilgumu?" at bounding box center [558, 414] width 214 height 12
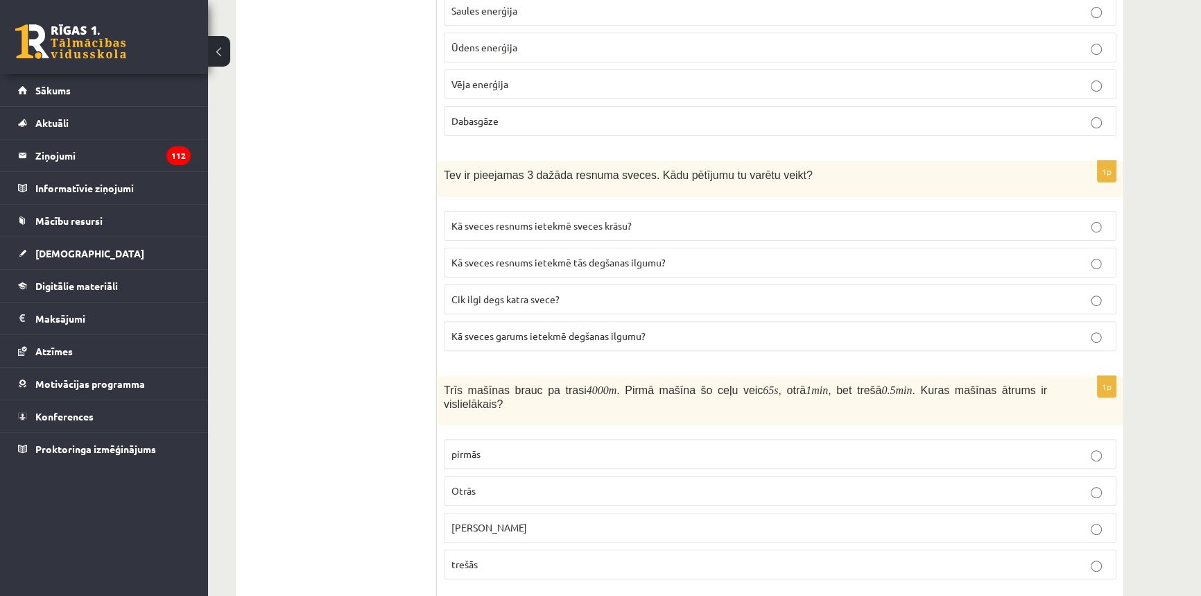
scroll to position [693, 0]
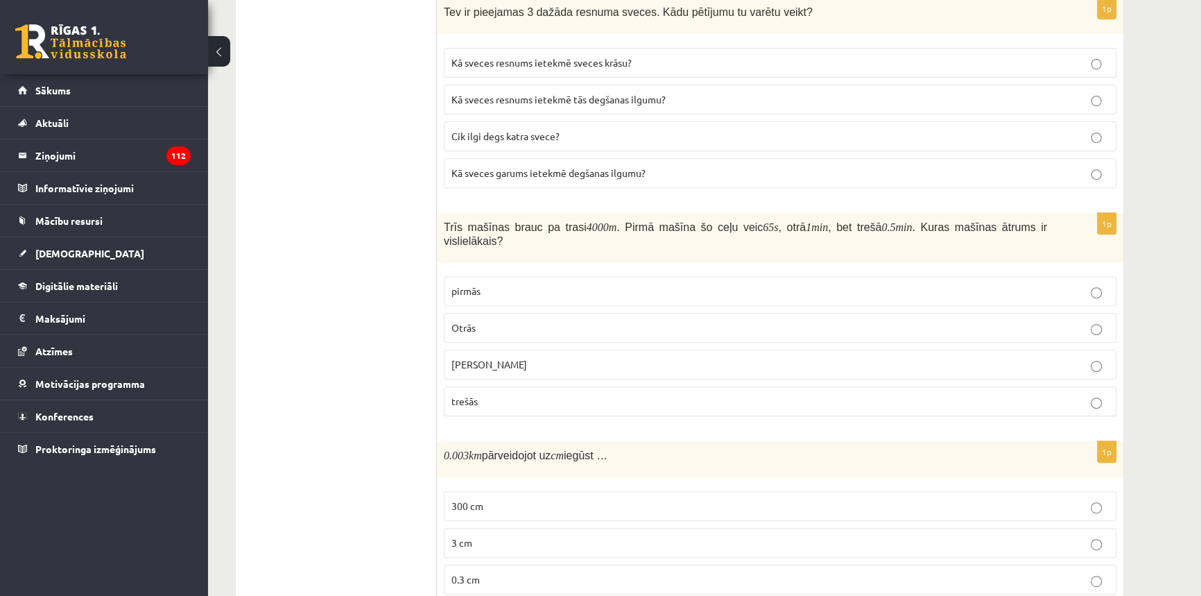
click at [519, 395] on p "trešās" at bounding box center [779, 401] width 657 height 15
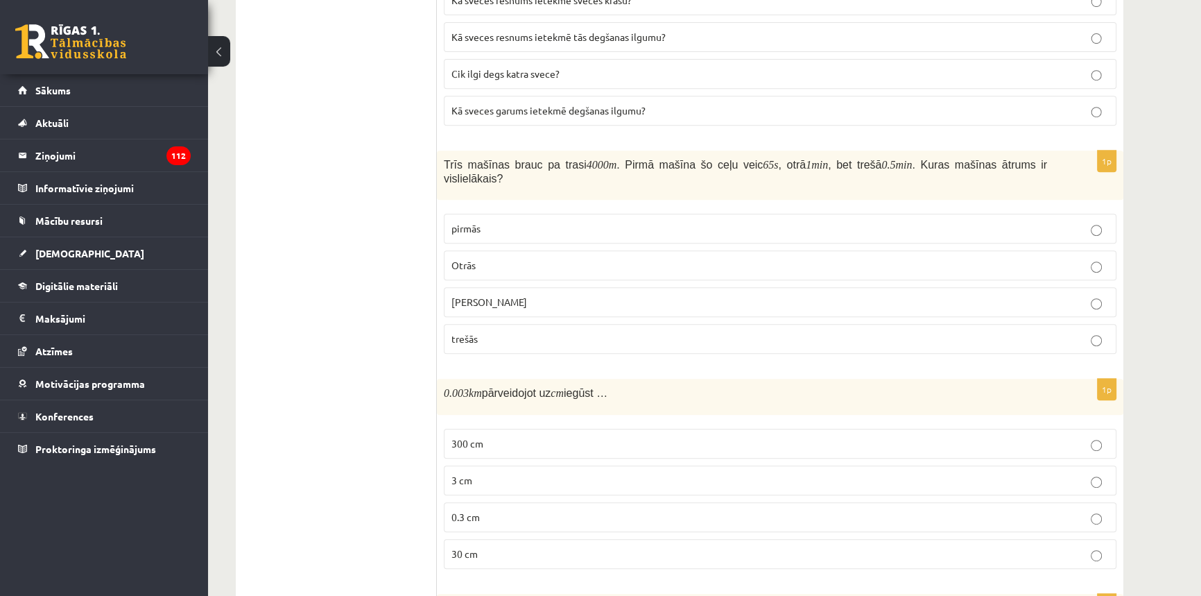
scroll to position [882, 0]
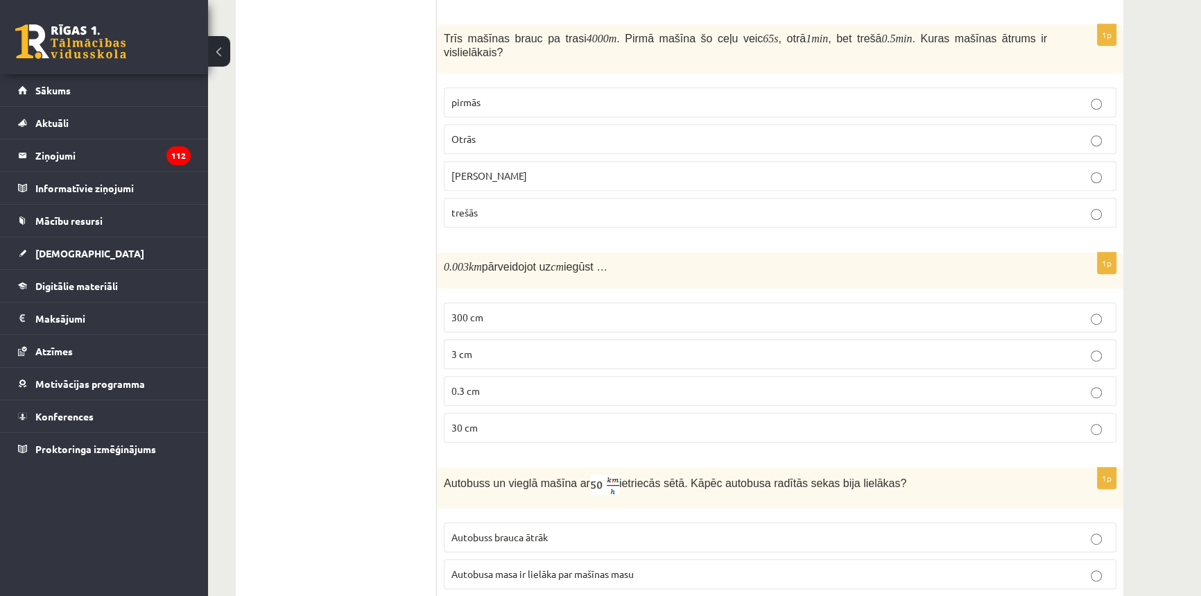
click at [479, 318] on span "300 cm" at bounding box center [467, 317] width 32 height 12
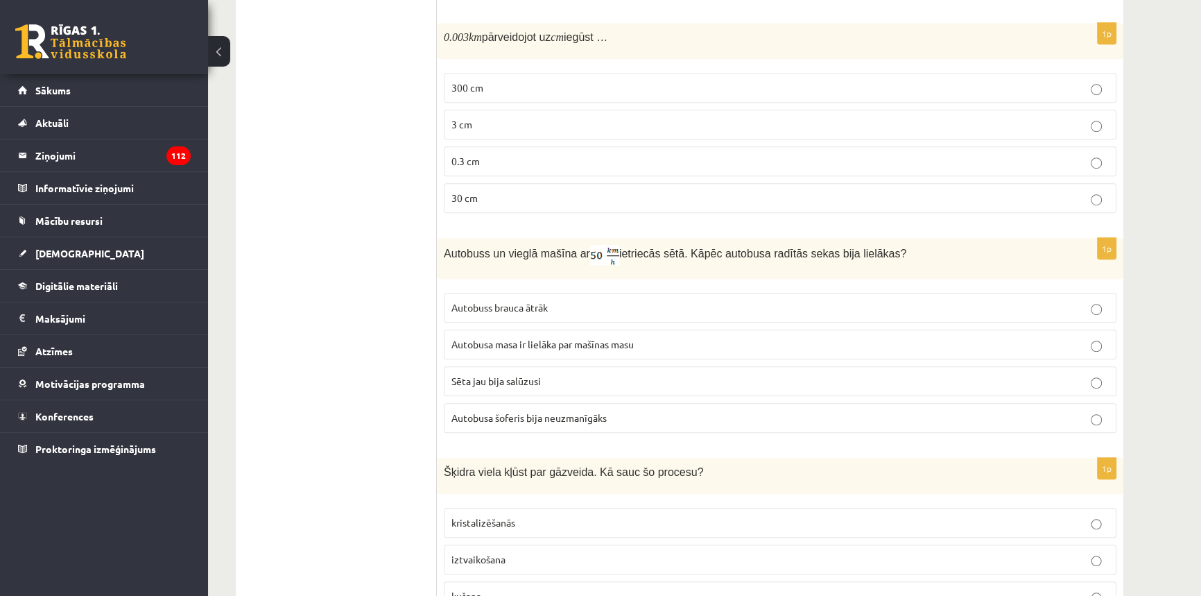
scroll to position [1134, 0]
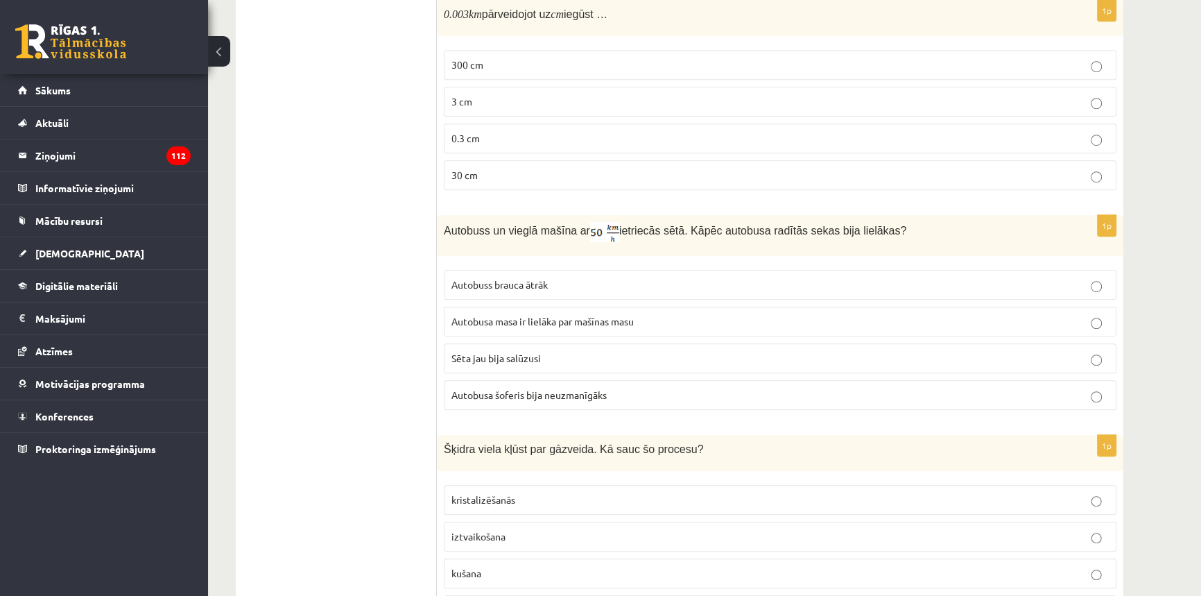
click at [515, 322] on span "Autobusa masa ir lielāka par mašīnas masu" at bounding box center [542, 321] width 182 height 12
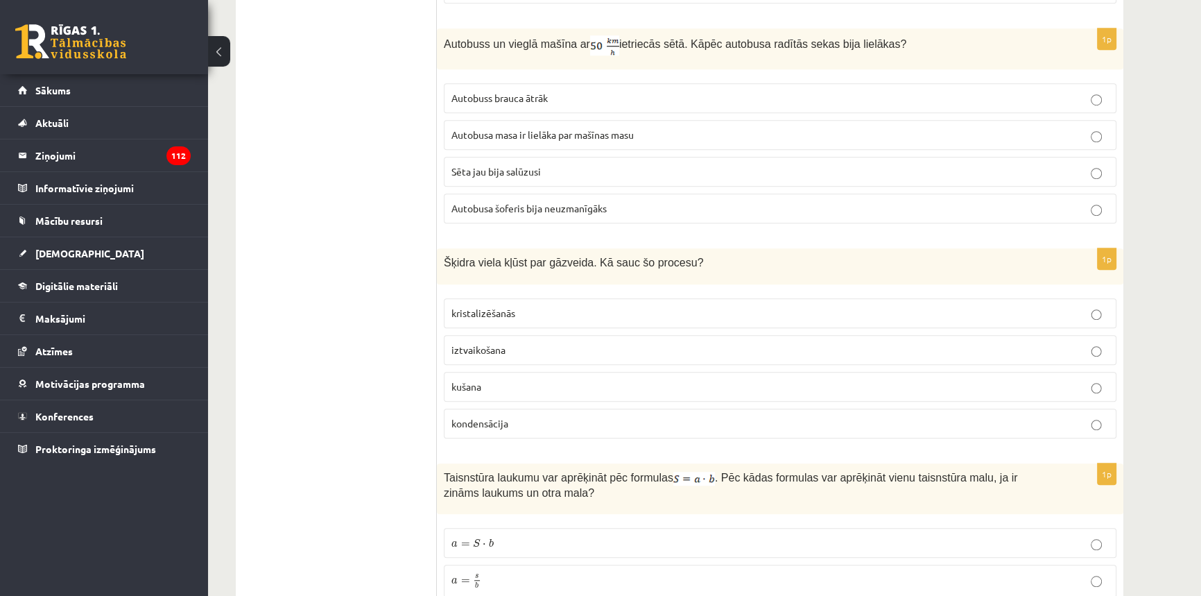
scroll to position [1387, 0]
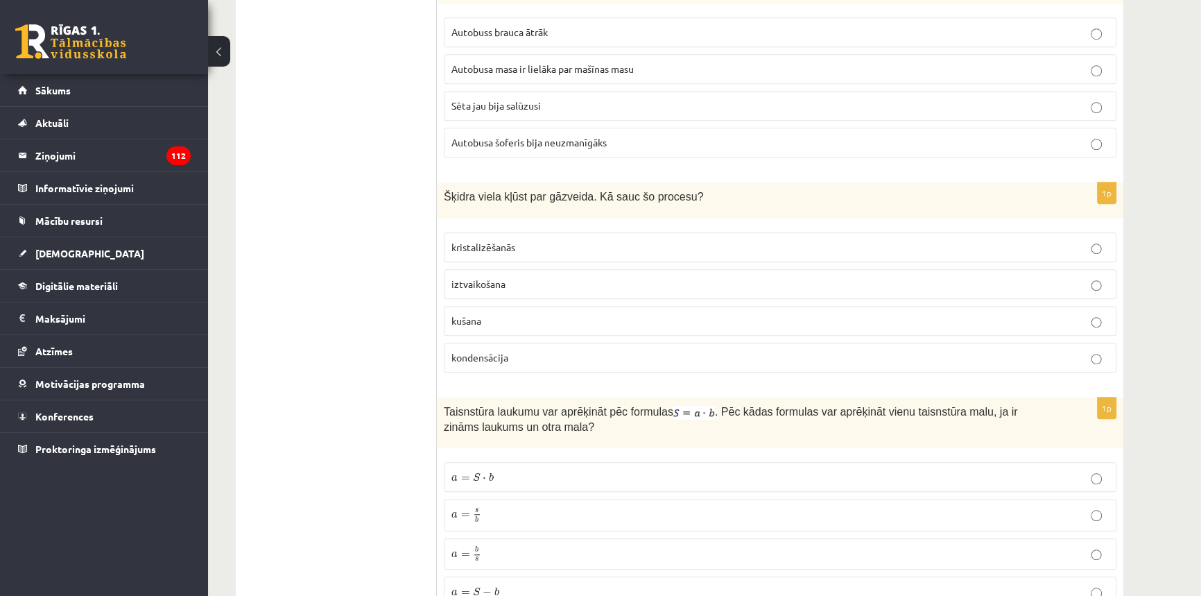
click at [530, 285] on p "iztvaikošana" at bounding box center [779, 284] width 657 height 15
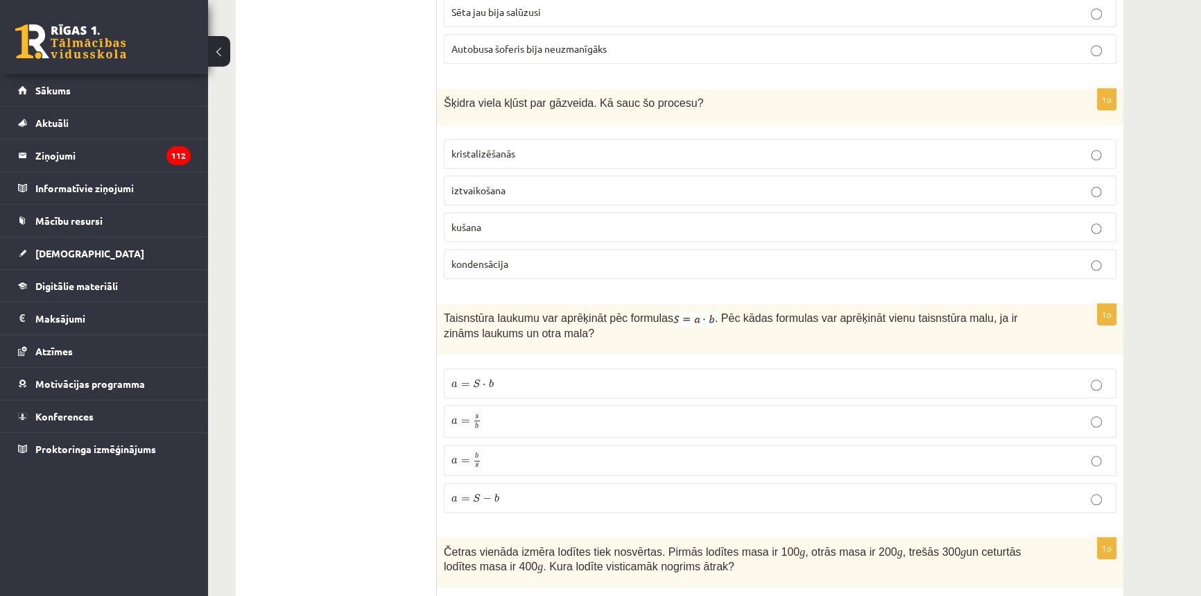
scroll to position [1639, 0]
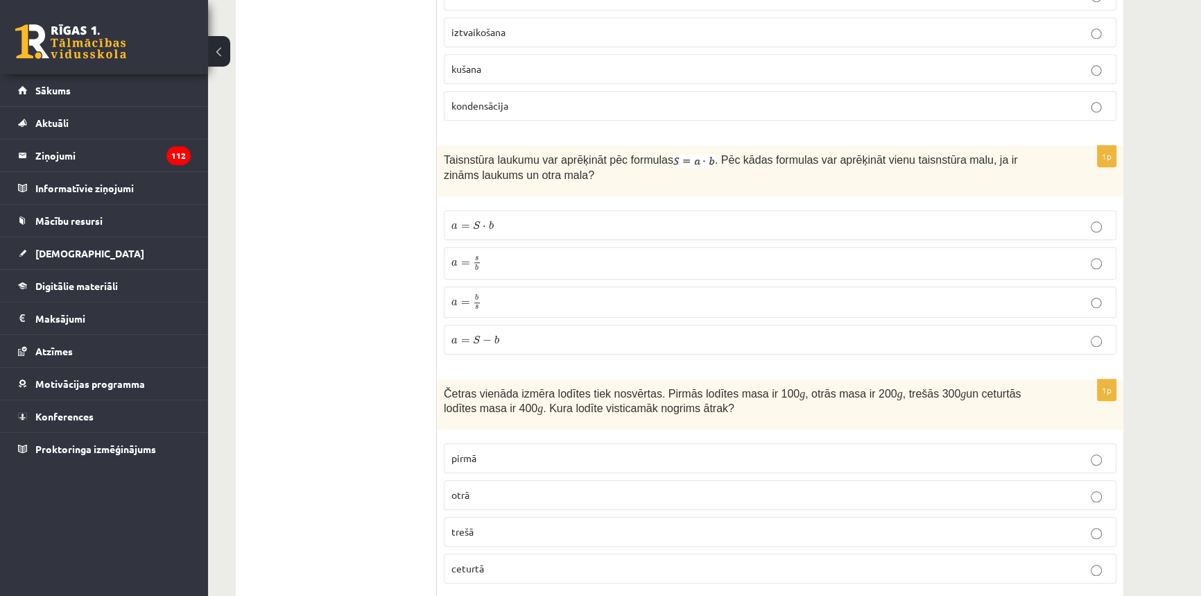
click at [497, 336] on span "b" at bounding box center [496, 339] width 5 height 9
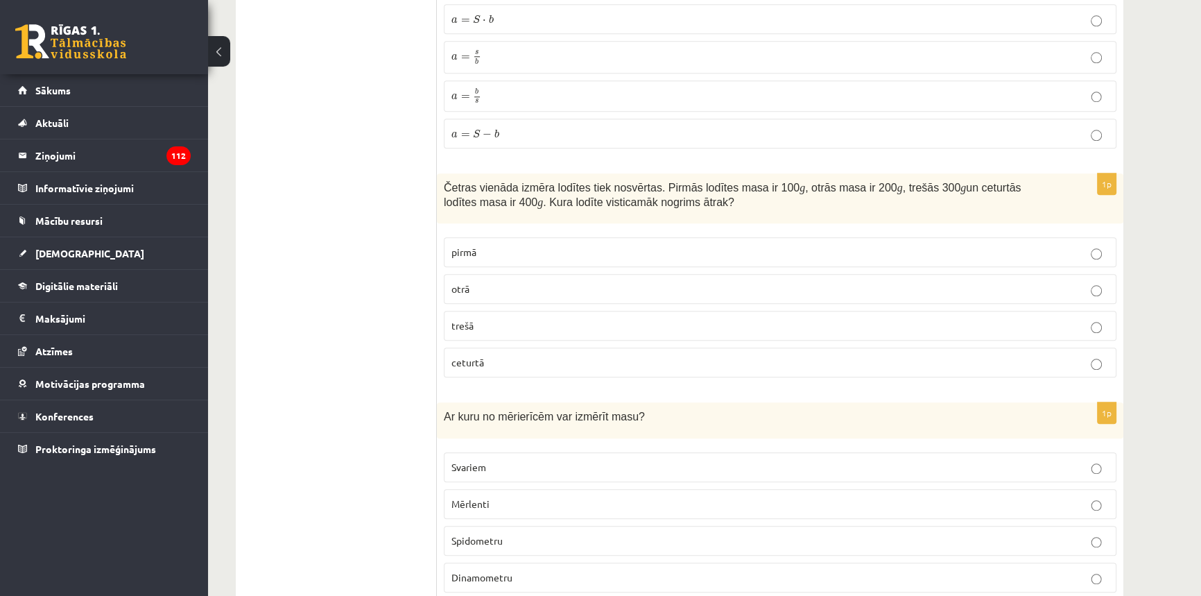
scroll to position [1824, 0]
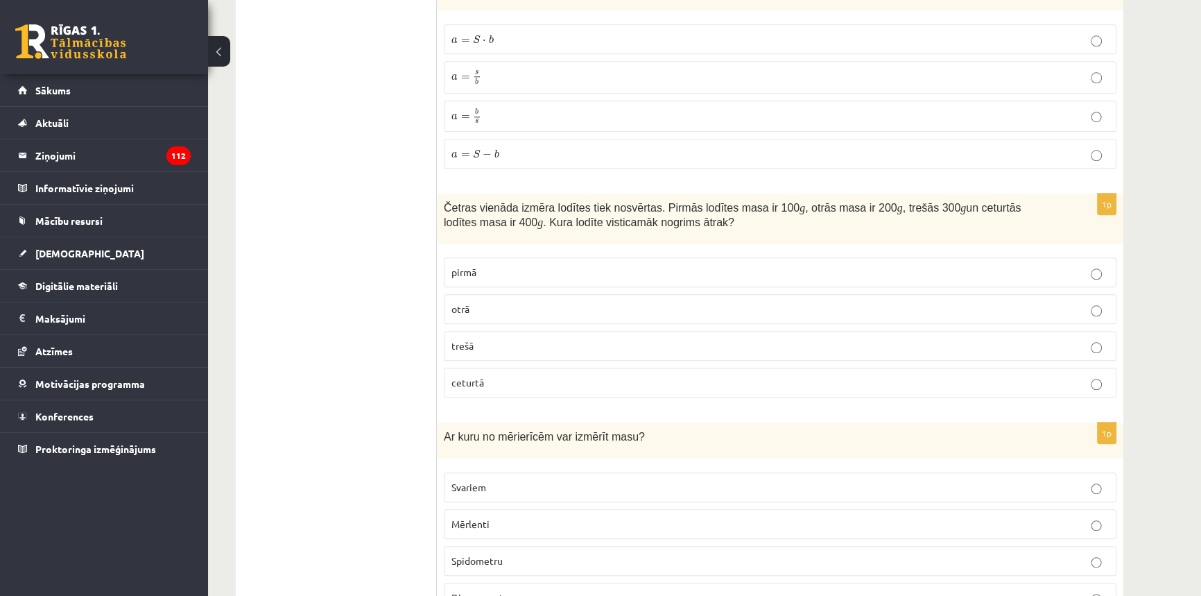
click at [498, 85] on label "a = s b a = s b" at bounding box center [780, 77] width 673 height 33
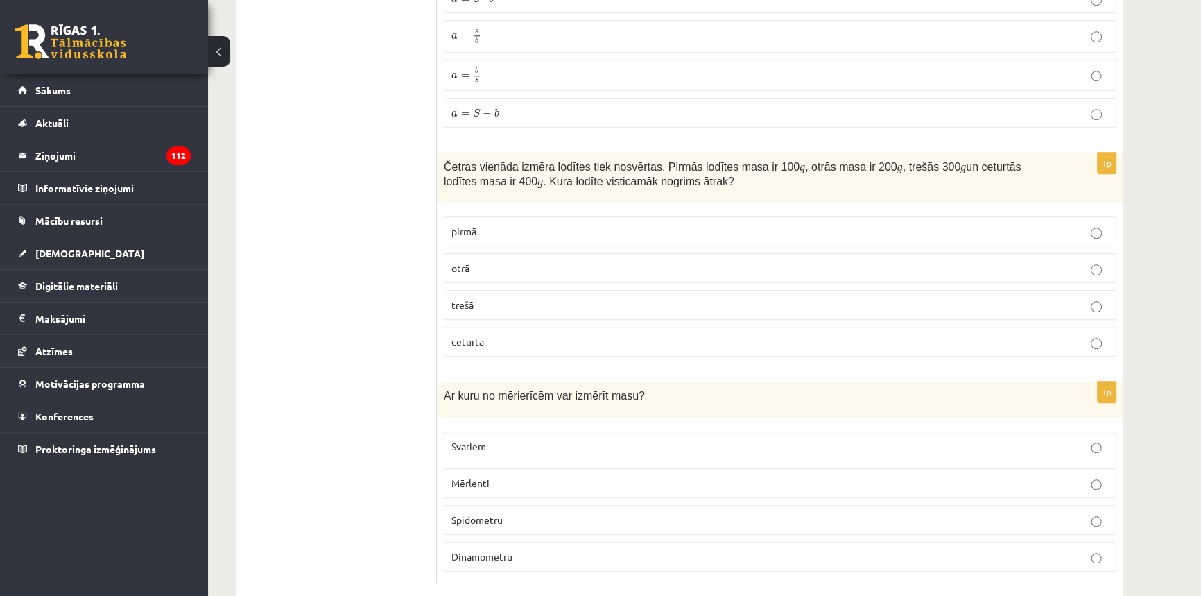
scroll to position [1888, 0]
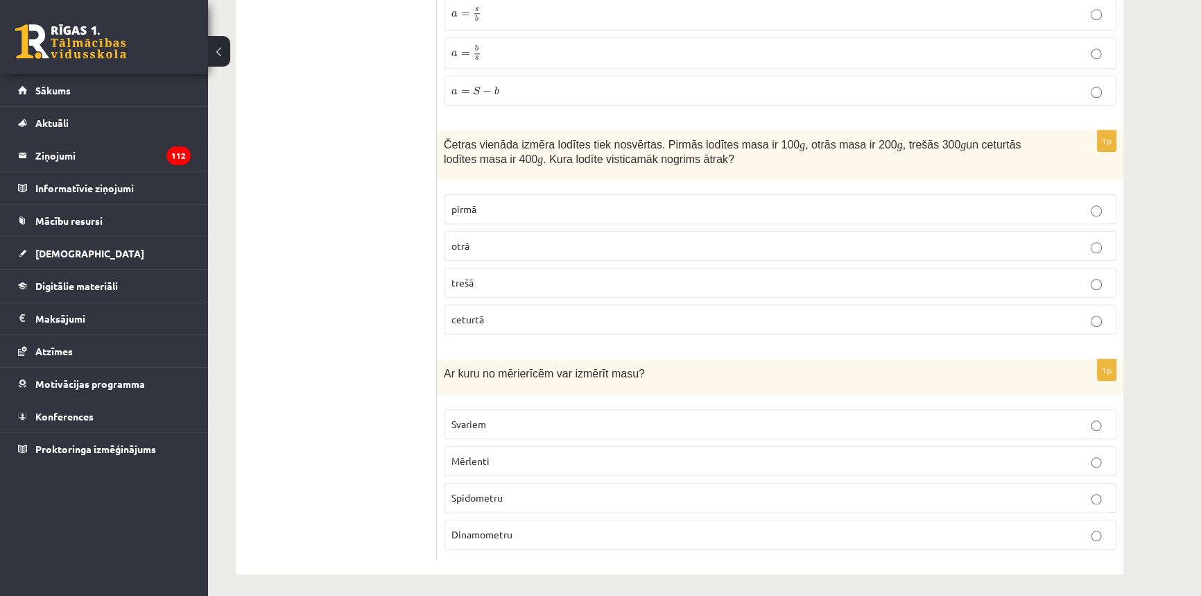
click at [543, 304] on label "ceturtā" at bounding box center [780, 319] width 673 height 30
click at [576, 430] on label "Svariem" at bounding box center [780, 424] width 673 height 30
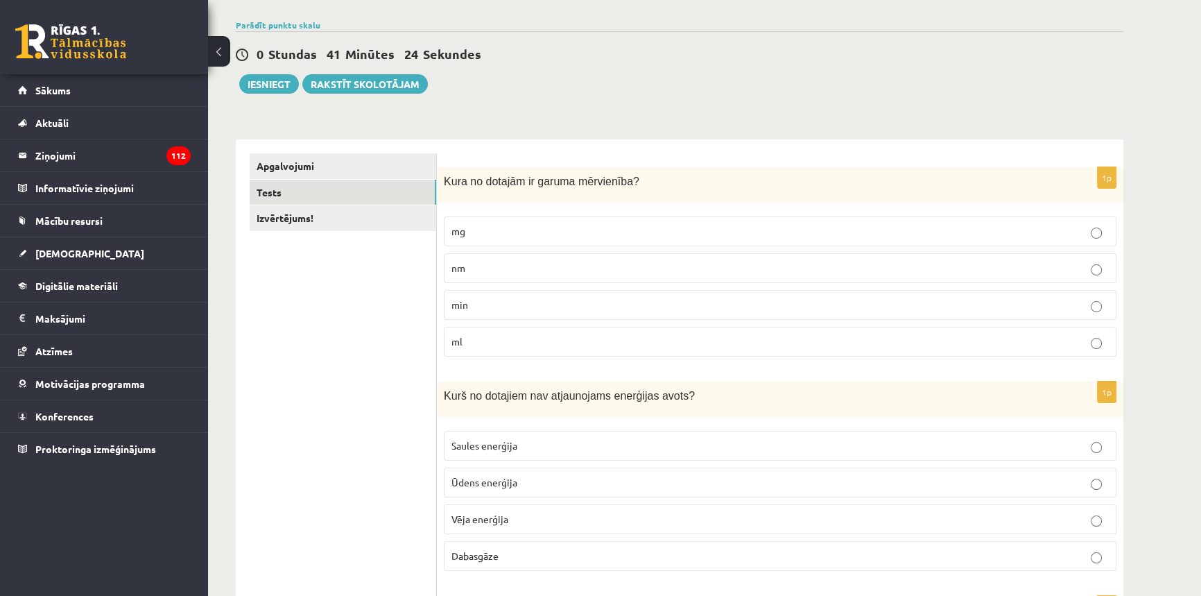
scroll to position [0, 0]
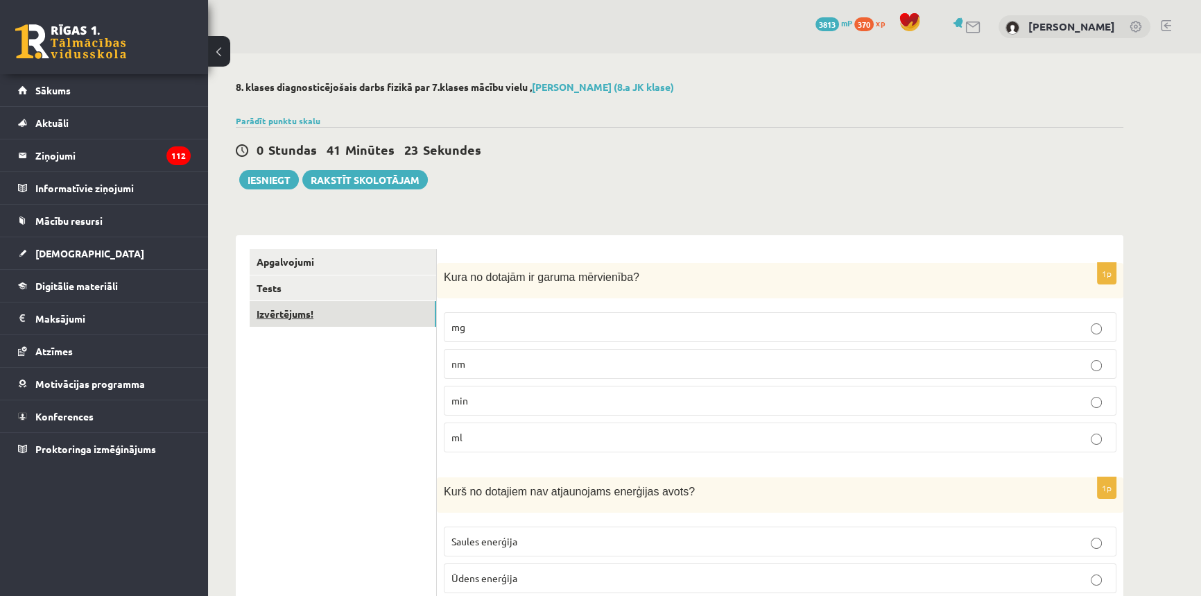
click at [338, 307] on link "Izvērtējums!" at bounding box center [343, 314] width 187 height 26
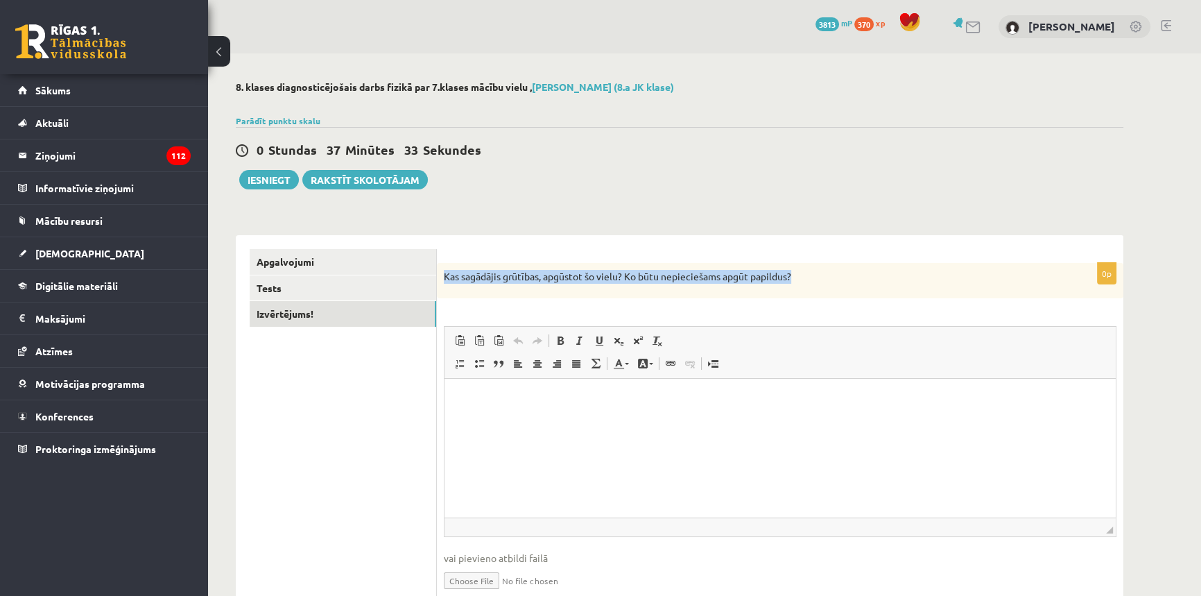
drag, startPoint x: 893, startPoint y: 280, endPoint x: 444, endPoint y: 258, distance: 449.9
click at [444, 258] on div "0p Kas sagādājis grūtības, apgūstot šo vielu? Ko būtu nepieciešams apgūt papild…" at bounding box center [780, 432] width 687 height 394
copy p "Kas sagādājis grūtības, apgūstot šo vielu? Ko būtu nepieciešams apgūt papildus?"
click at [562, 421] on html at bounding box center [779, 400] width 671 height 42
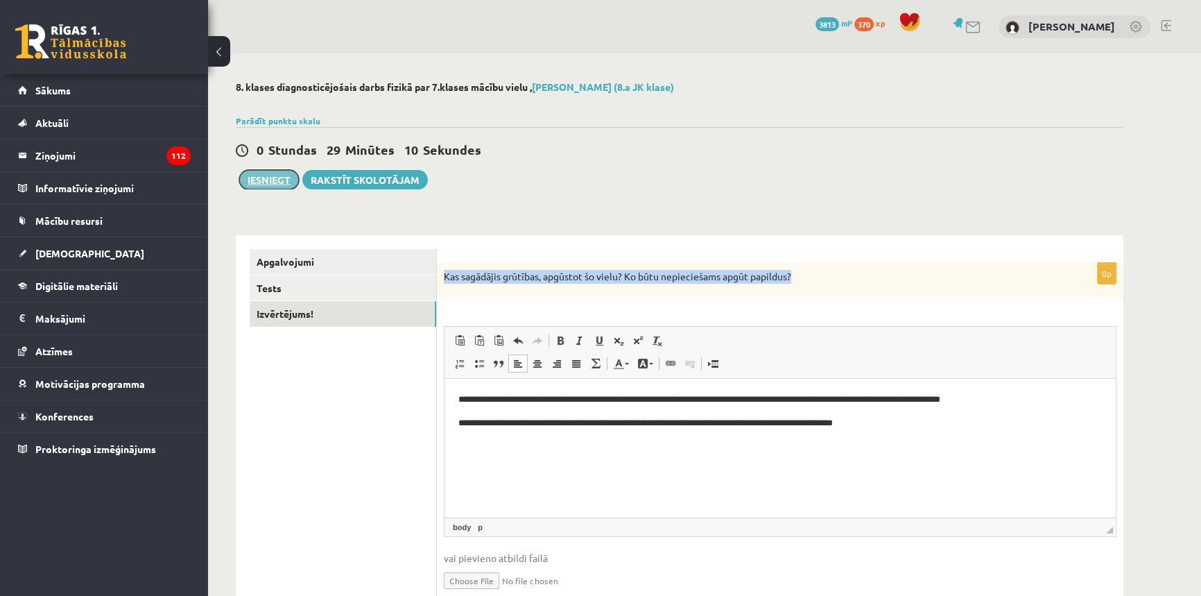
click at [274, 180] on button "Iesniegt" at bounding box center [269, 179] width 60 height 19
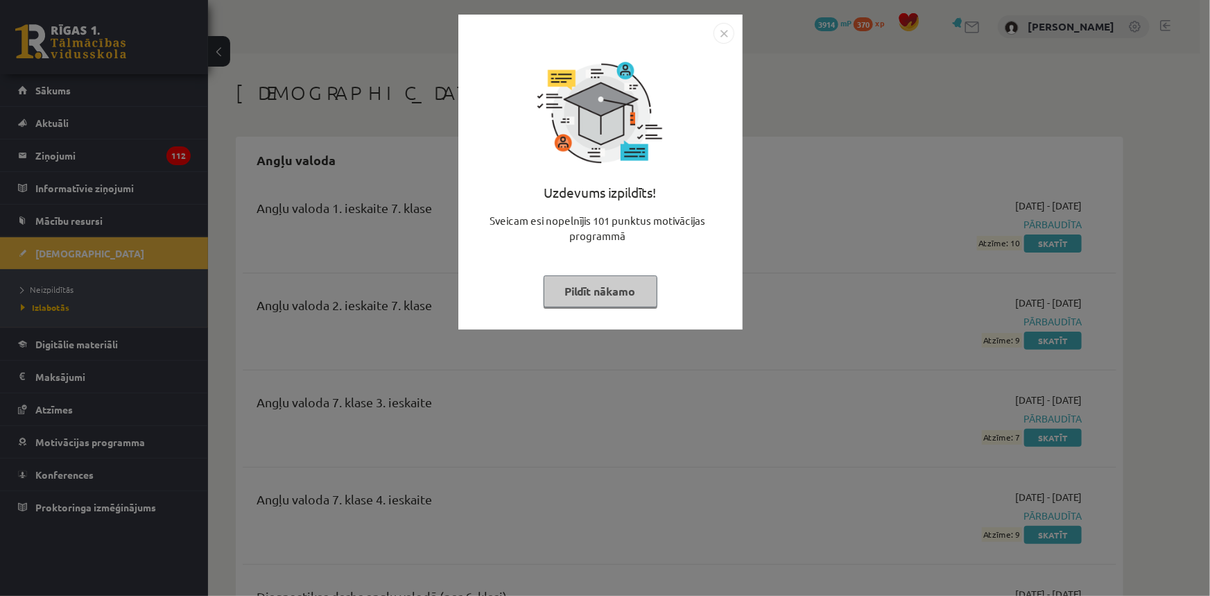
click at [720, 31] on img "Close" at bounding box center [724, 33] width 21 height 21
